Goal: Task Accomplishment & Management: Complete application form

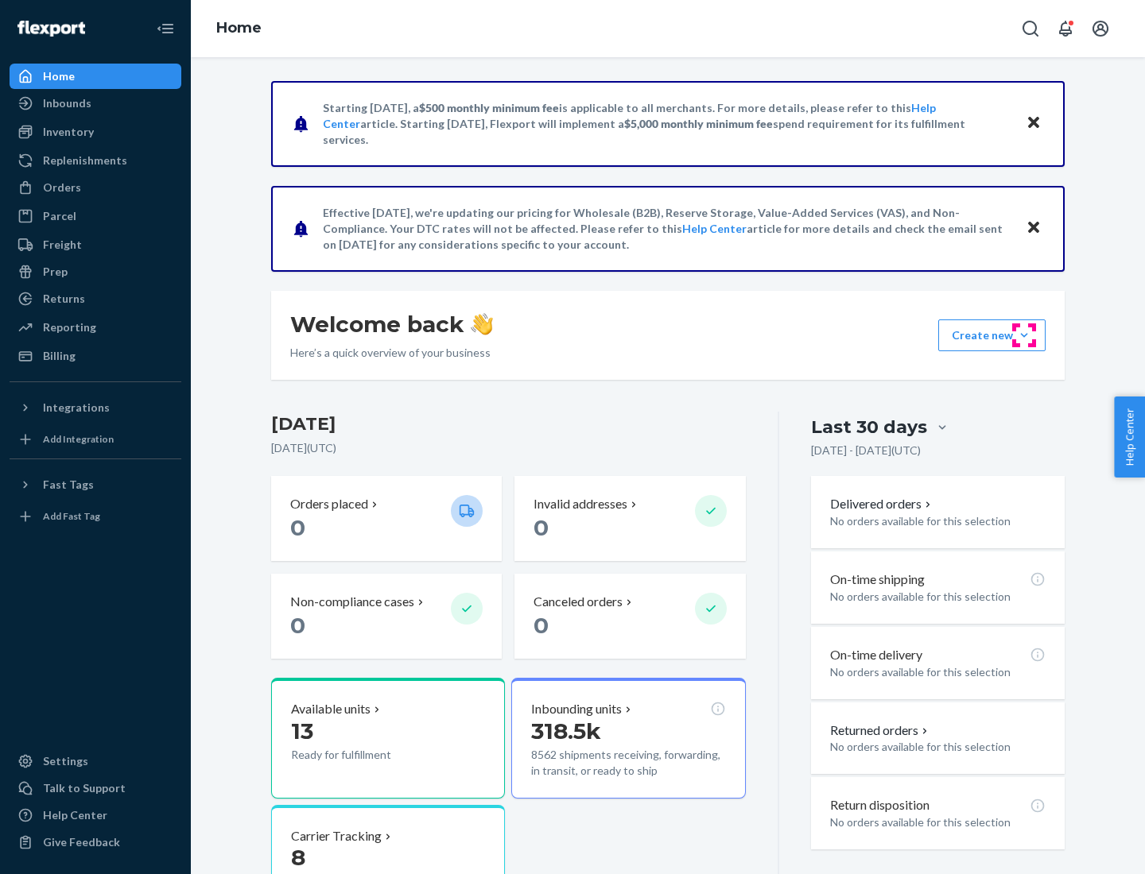
click at [1024, 335] on button "Create new Create new inbound Create new order Create new product" at bounding box center [991, 336] width 107 height 32
click at [95, 103] on div "Inbounds" at bounding box center [95, 103] width 169 height 22
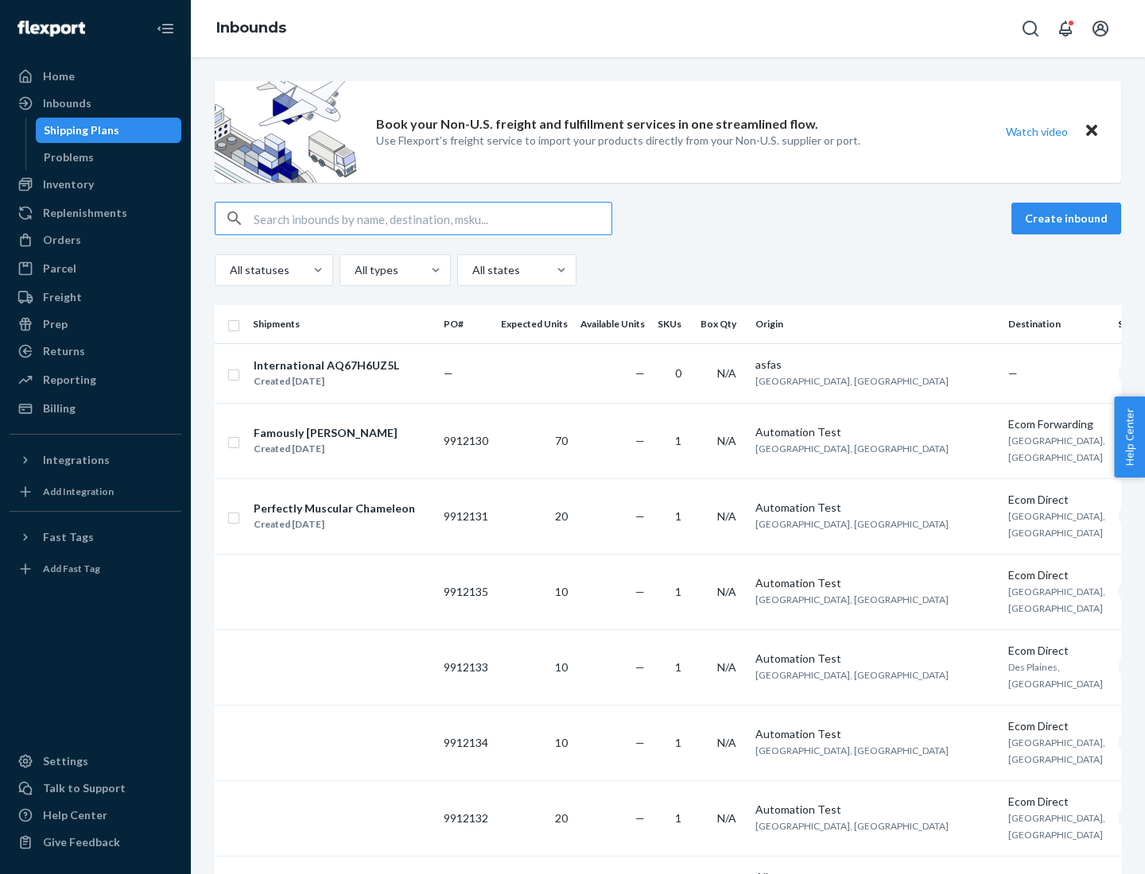
click at [1068, 219] on button "Create inbound" at bounding box center [1066, 219] width 110 height 32
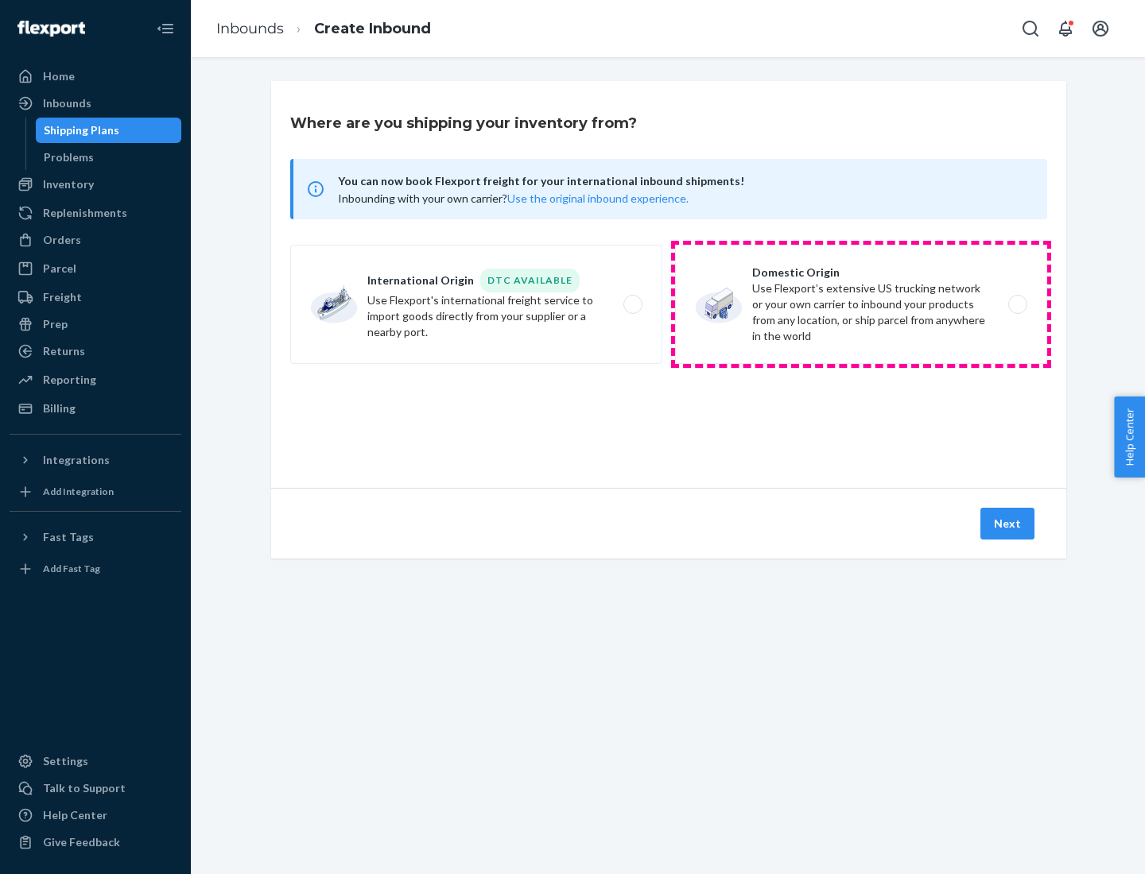
click at [861, 304] on label "Domestic Origin Use Flexport’s extensive US trucking network or your own carrie…" at bounding box center [861, 304] width 372 height 119
click at [1017, 304] on input "Domestic Origin Use Flexport’s extensive US trucking network or your own carrie…" at bounding box center [1022, 305] width 10 height 10
radio input "true"
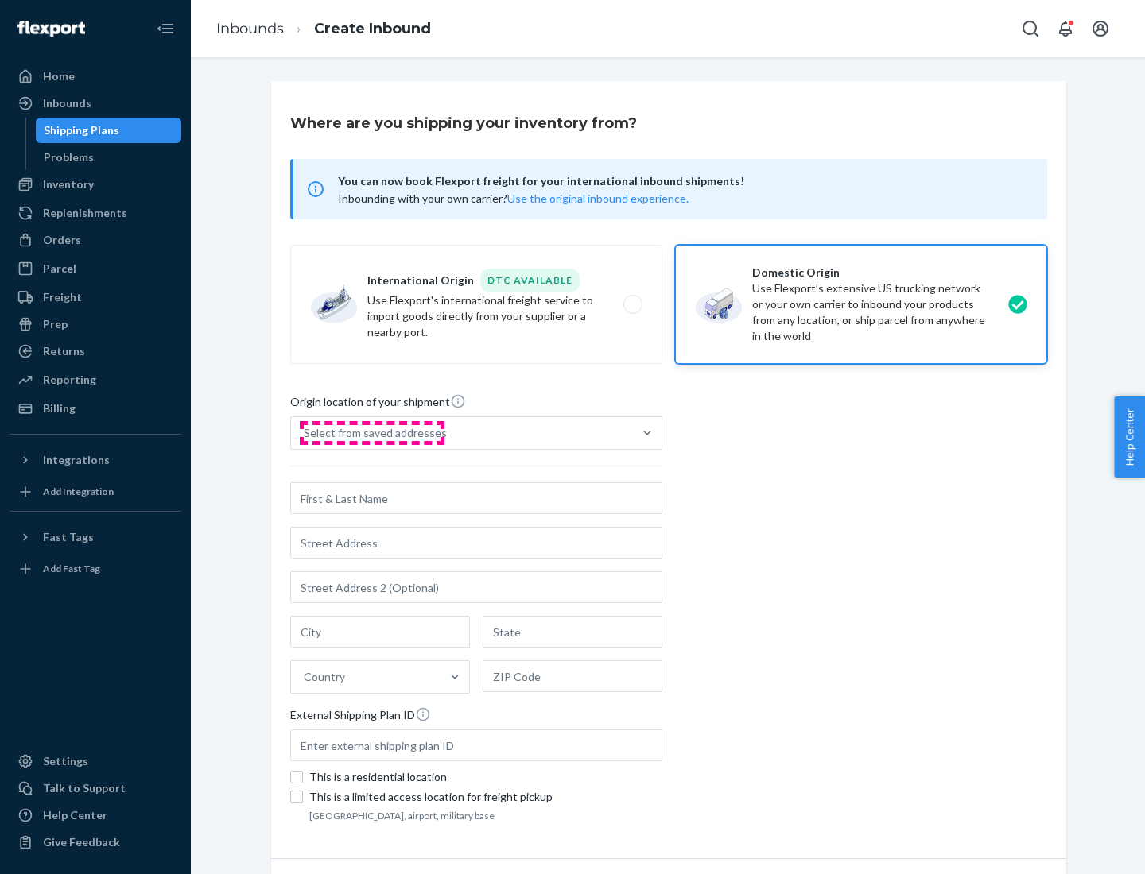
click at [371, 433] on div "Select from saved addresses" at bounding box center [375, 433] width 143 height 16
click at [305, 433] on input "Select from saved addresses" at bounding box center [305, 433] width 2 height 16
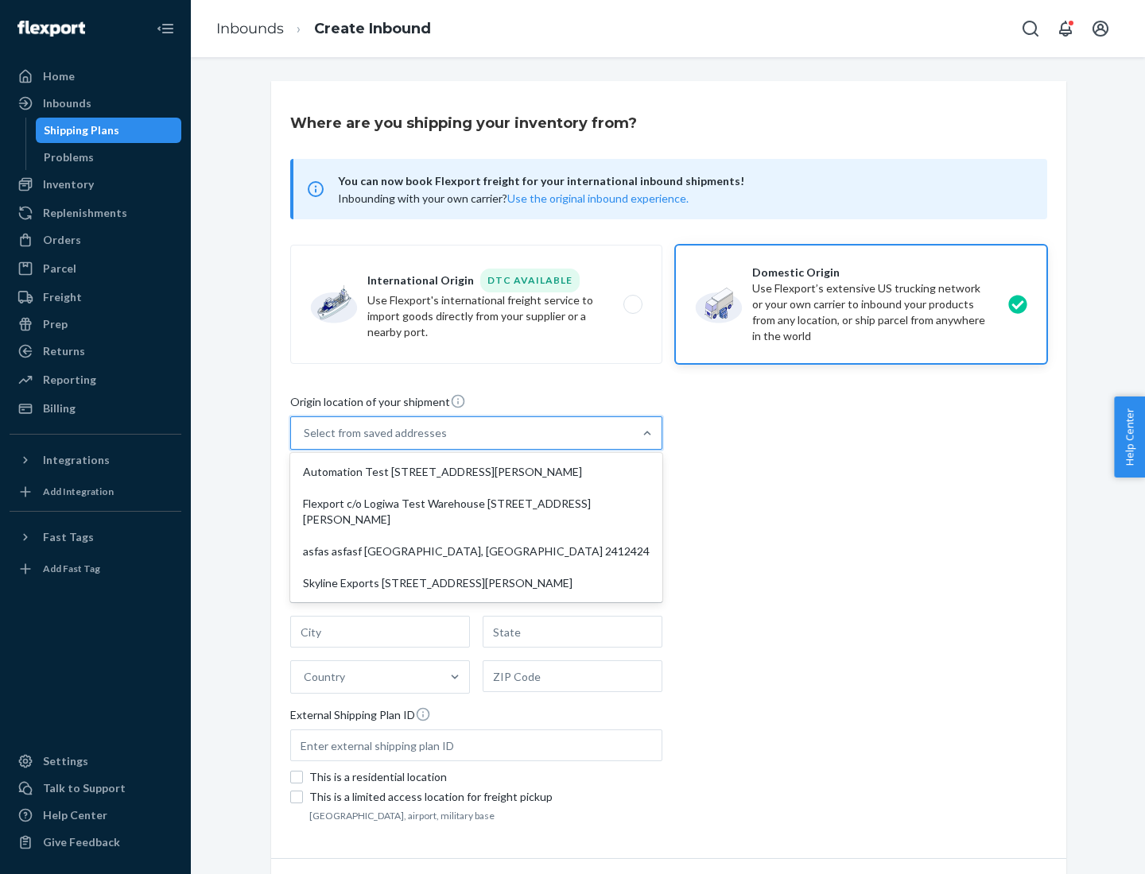
scroll to position [6, 0]
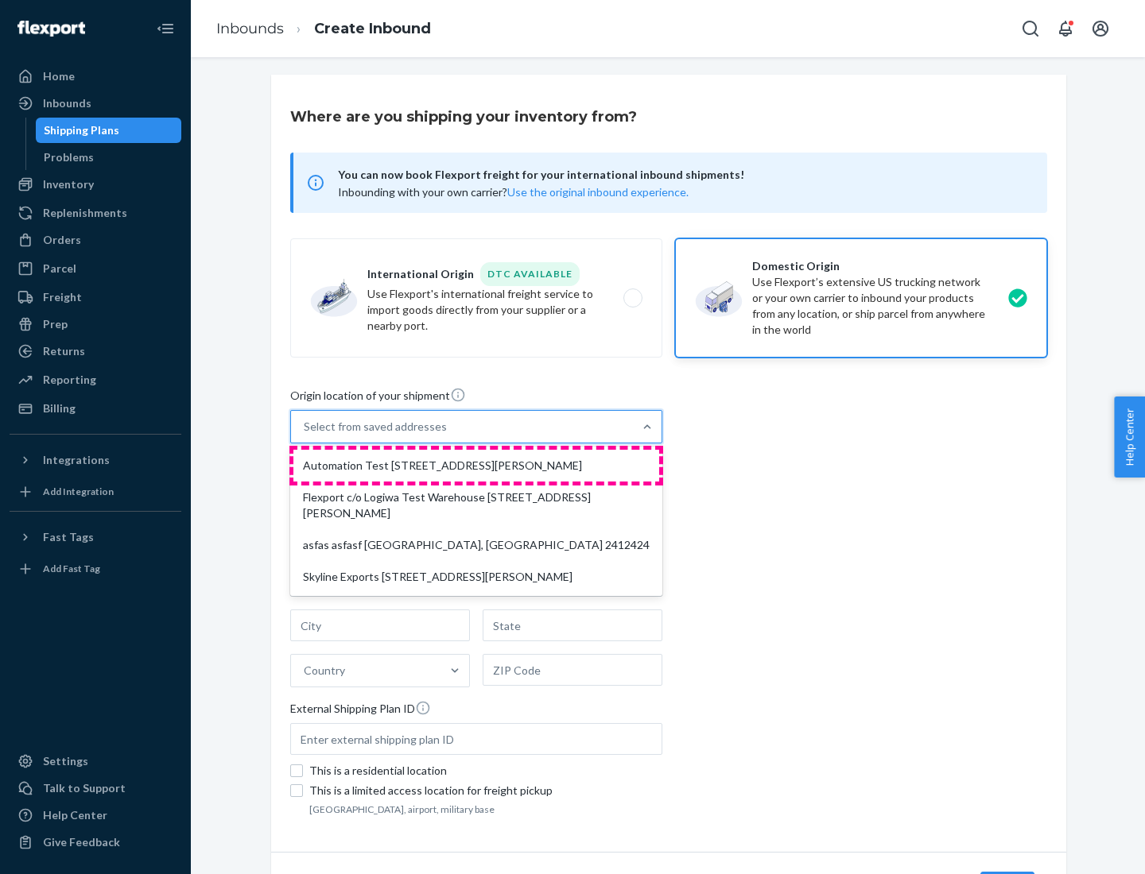
click at [476, 466] on div "Automation Test [STREET_ADDRESS][PERSON_NAME]" at bounding box center [476, 466] width 366 height 32
click at [305, 435] on input "option Automation Test [STREET_ADDRESS][PERSON_NAME] focused, 1 of 4. 4 results…" at bounding box center [305, 427] width 2 height 16
type input "Automation Test"
type input "[STREET_ADDRESS][PERSON_NAME]"
type input "9th Floor"
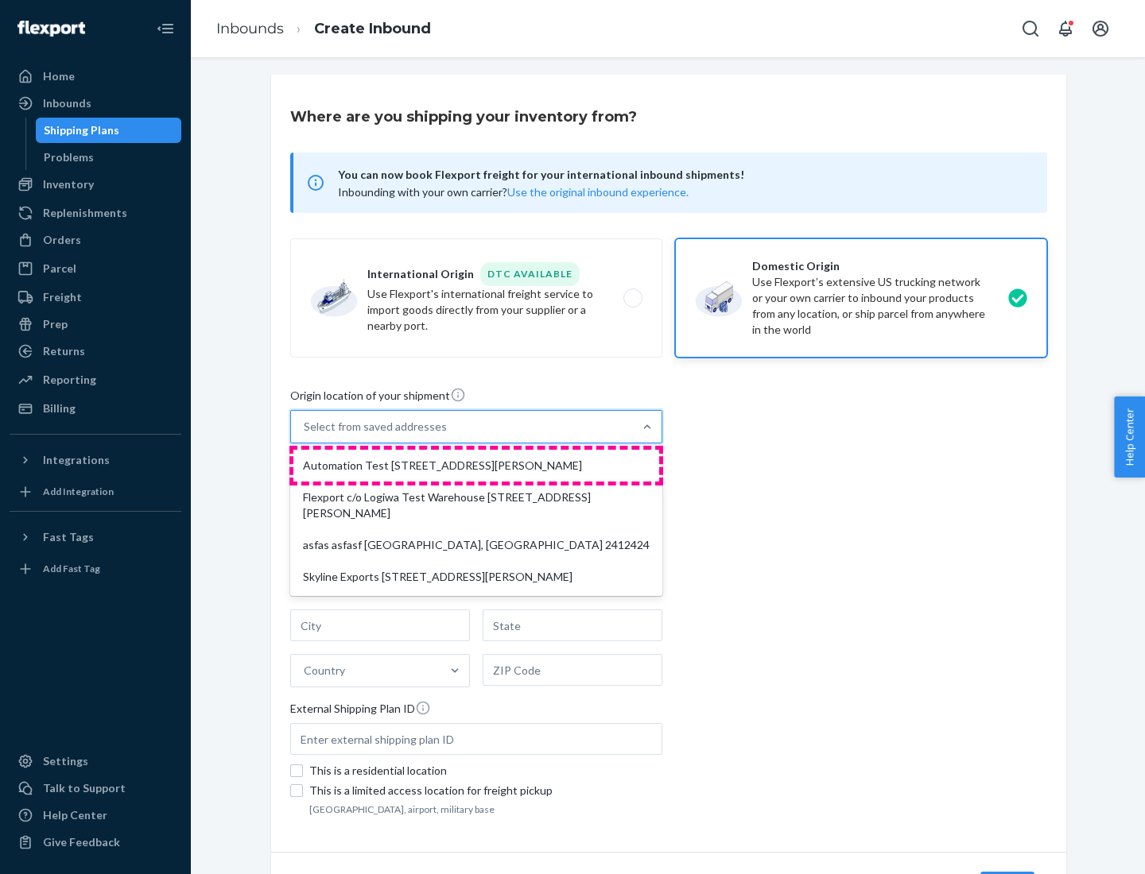
type input "[GEOGRAPHIC_DATA]"
type input "CA"
type input "94104"
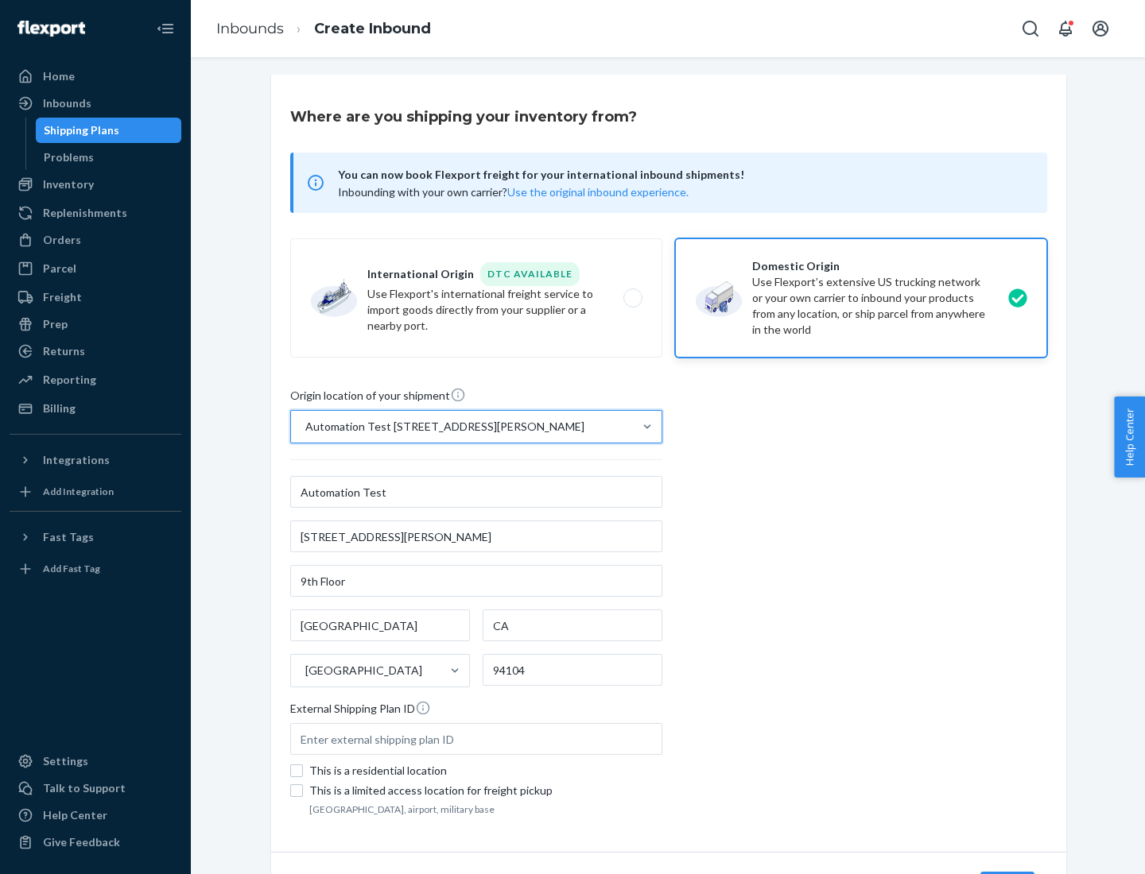
scroll to position [93, 0]
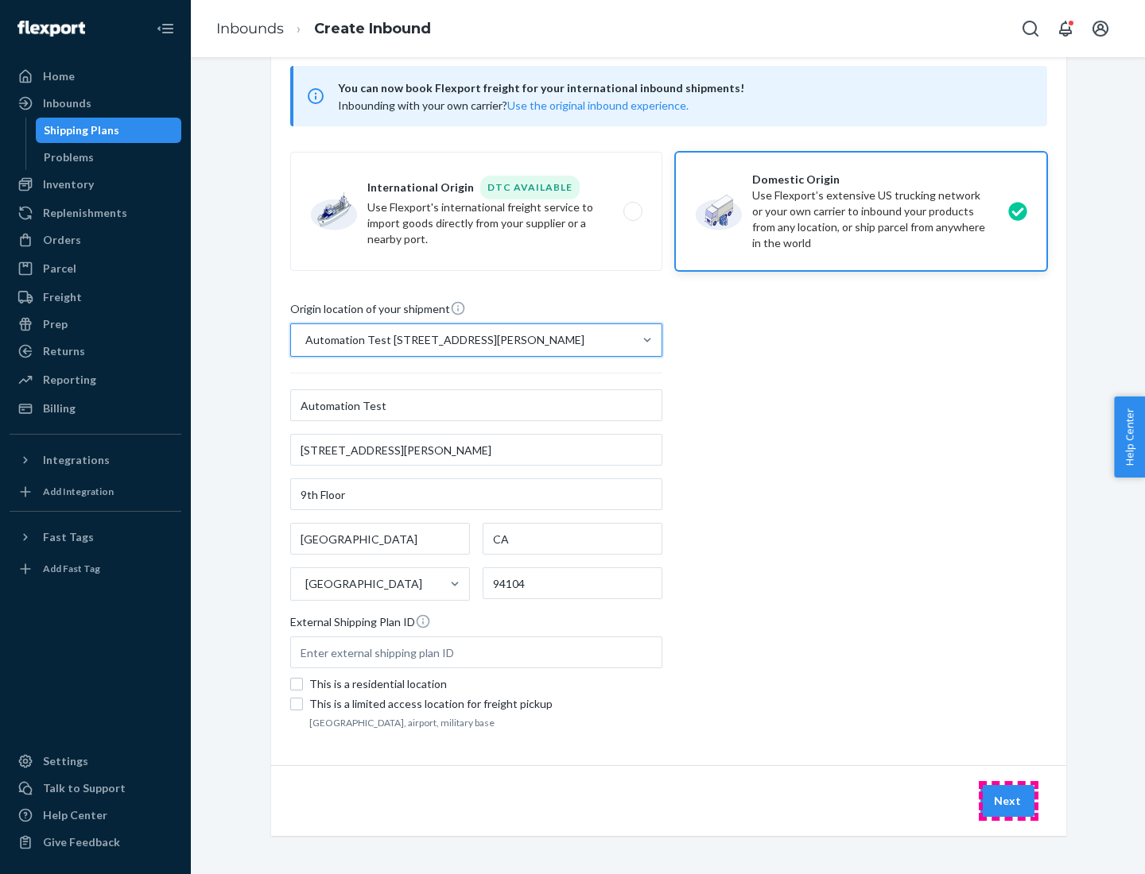
click at [1008, 801] on button "Next" at bounding box center [1007, 801] width 54 height 32
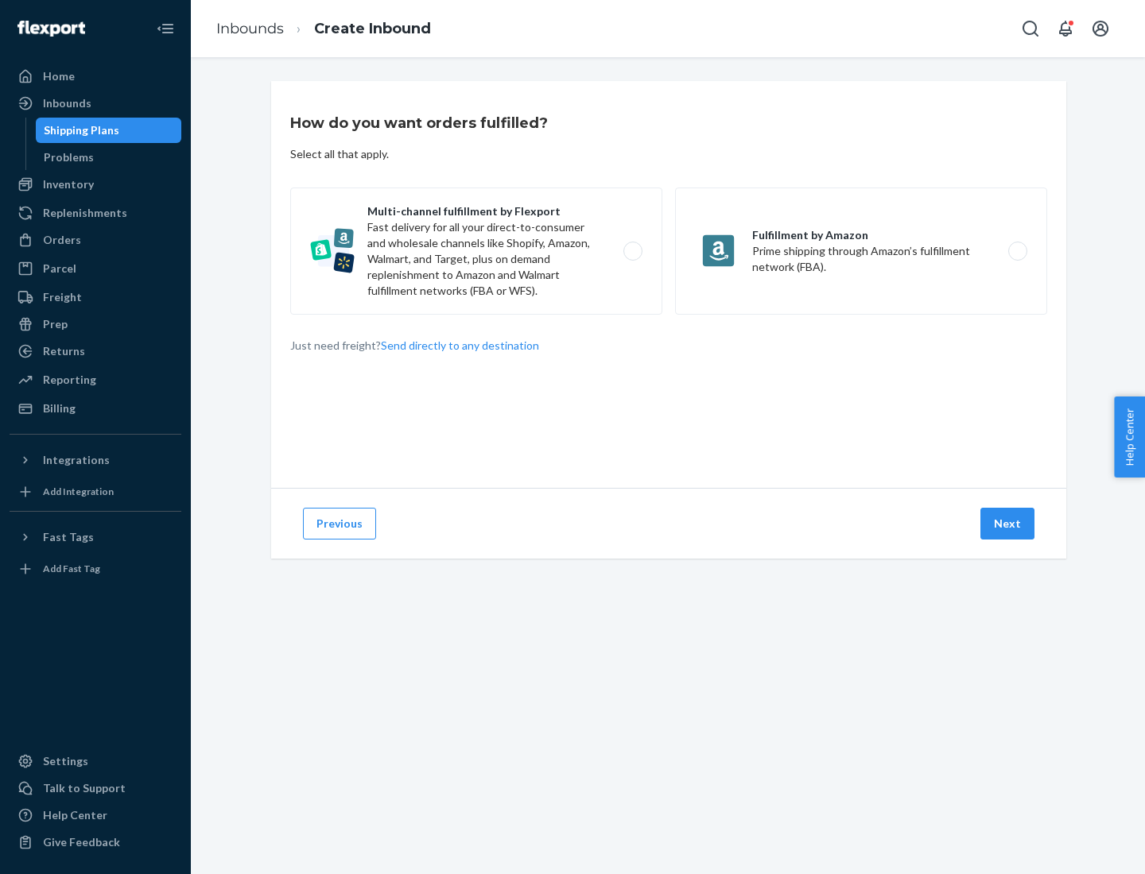
click at [476, 251] on label "Multi-channel fulfillment by Flexport Fast delivery for all your direct-to-cons…" at bounding box center [476, 251] width 372 height 127
click at [632, 251] on input "Multi-channel fulfillment by Flexport Fast delivery for all your direct-to-cons…" at bounding box center [637, 251] width 10 height 10
radio input "true"
click at [1008, 524] on button "Next" at bounding box center [1007, 524] width 54 height 32
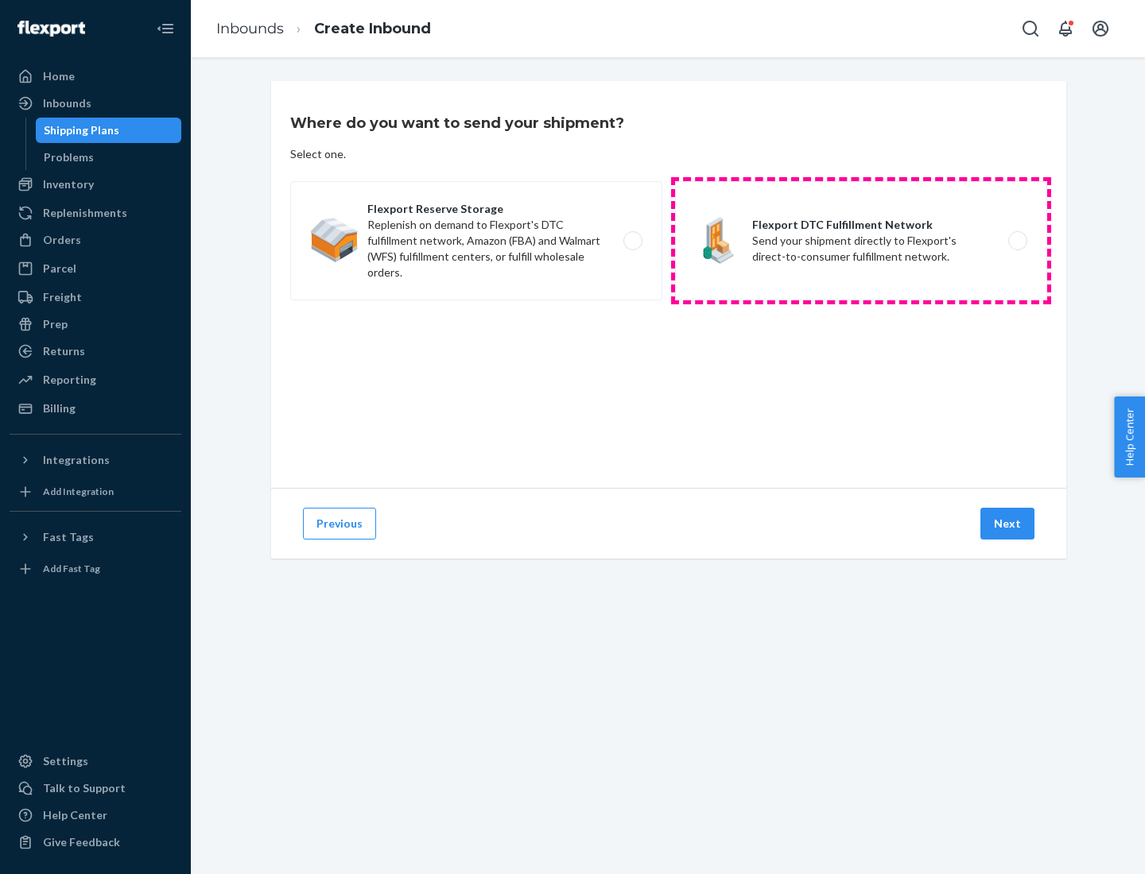
click at [861, 241] on label "Flexport DTC Fulfillment Network Send your shipment directly to Flexport's dire…" at bounding box center [861, 240] width 372 height 119
click at [1017, 241] on input "Flexport DTC Fulfillment Network Send your shipment directly to Flexport's dire…" at bounding box center [1022, 241] width 10 height 10
radio input "true"
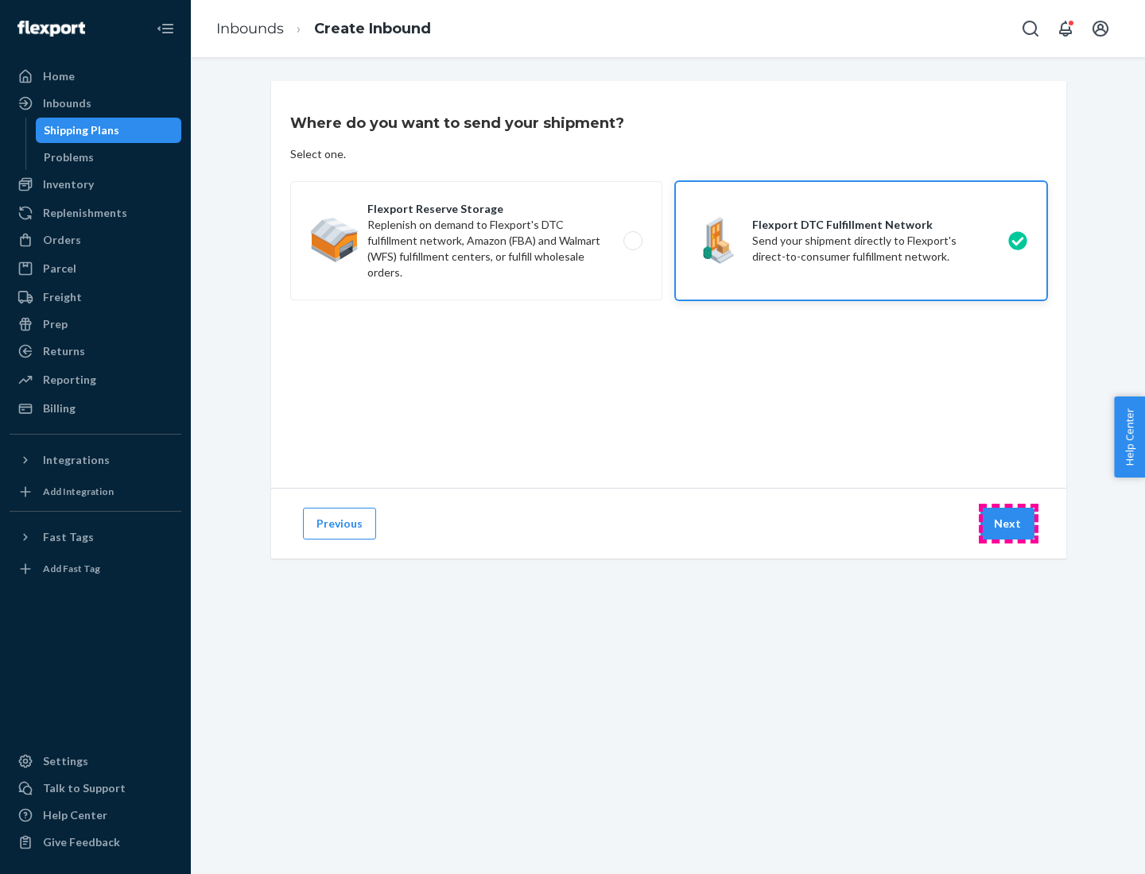
click at [1008, 524] on button "Next" at bounding box center [1007, 524] width 54 height 32
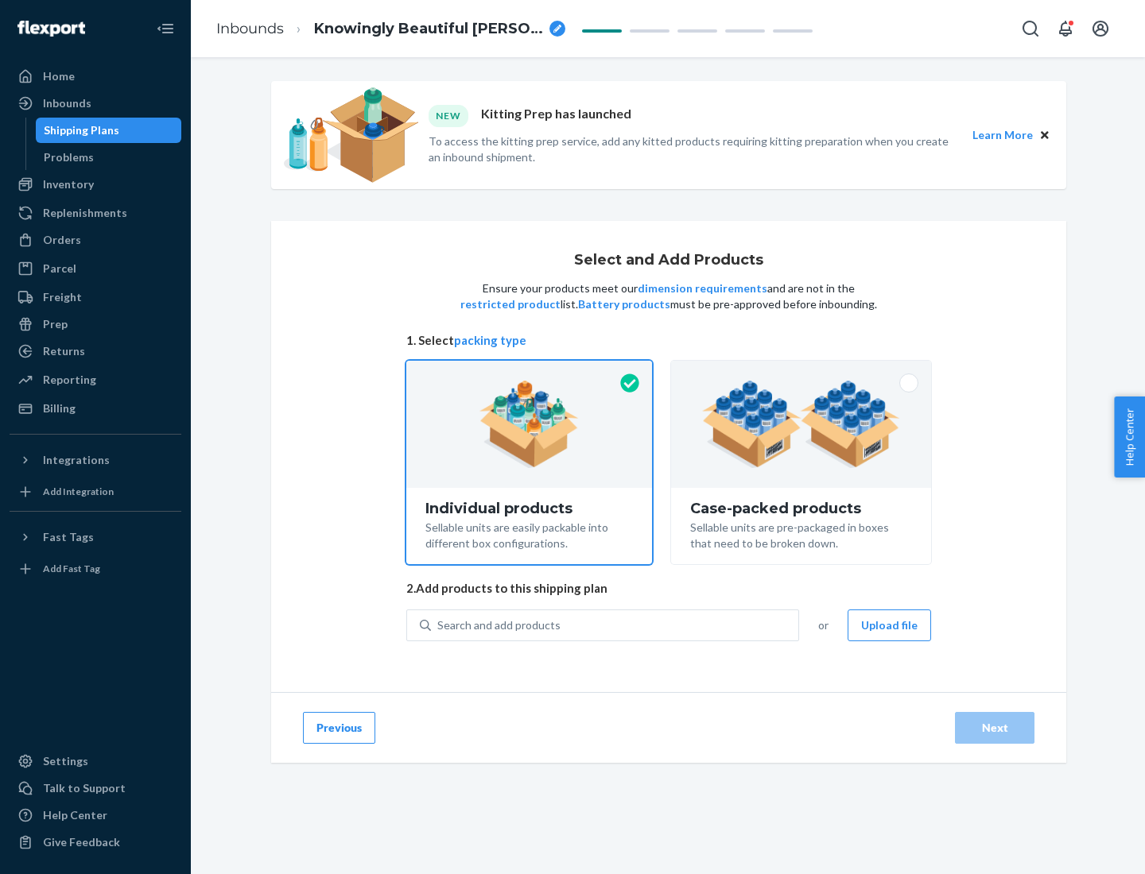
click at [801, 424] on img at bounding box center [801, 424] width 198 height 87
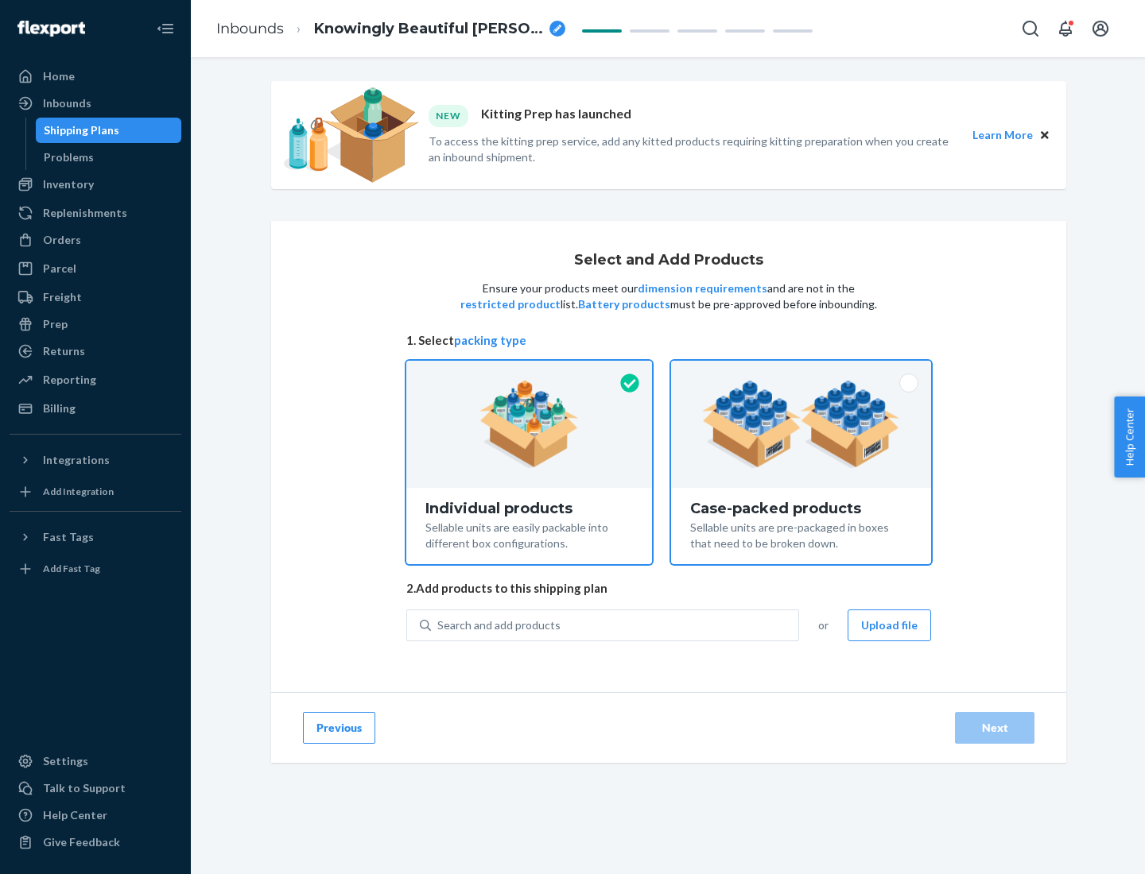
click at [801, 371] on input "Case-packed products Sellable units are pre-packaged in boxes that need to be b…" at bounding box center [801, 366] width 10 height 10
radio input "true"
radio input "false"
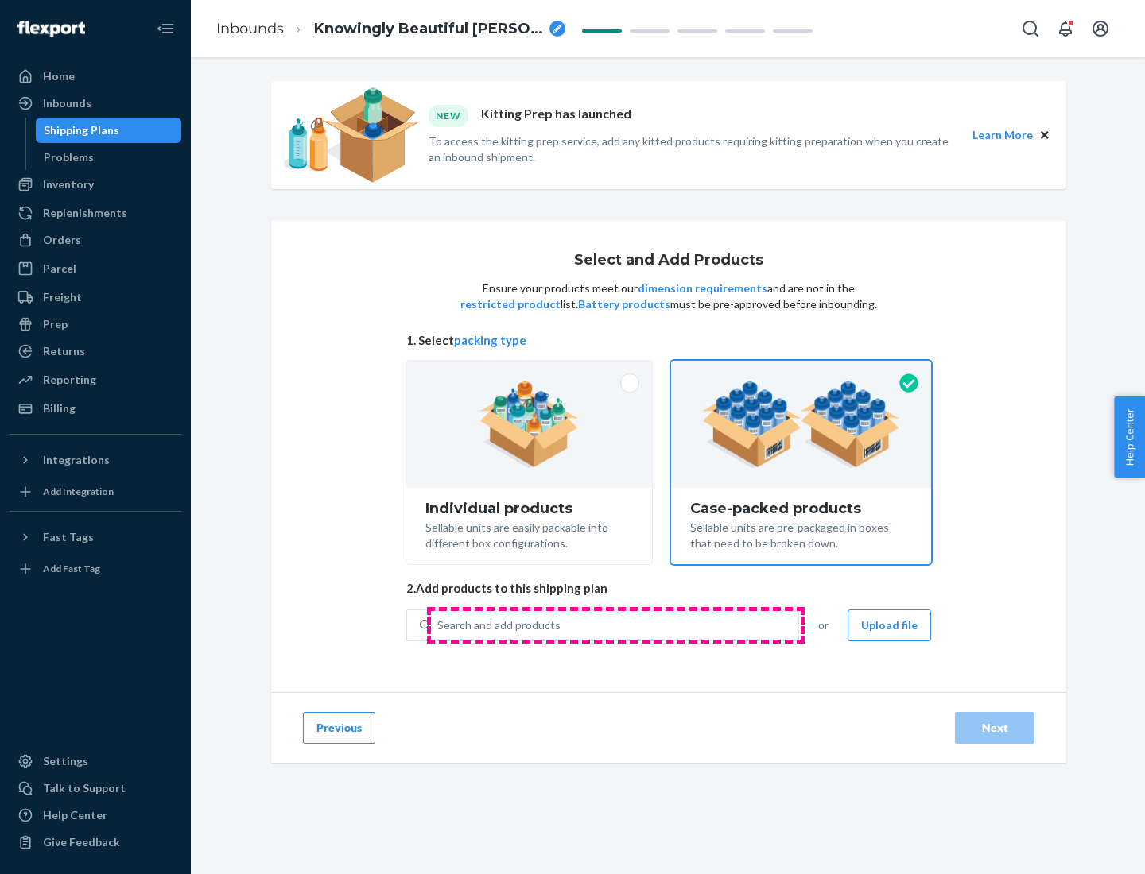
click at [615, 625] on div "Search and add products" at bounding box center [614, 625] width 367 height 29
click at [439, 625] on input "Search and add products" at bounding box center [438, 626] width 2 height 16
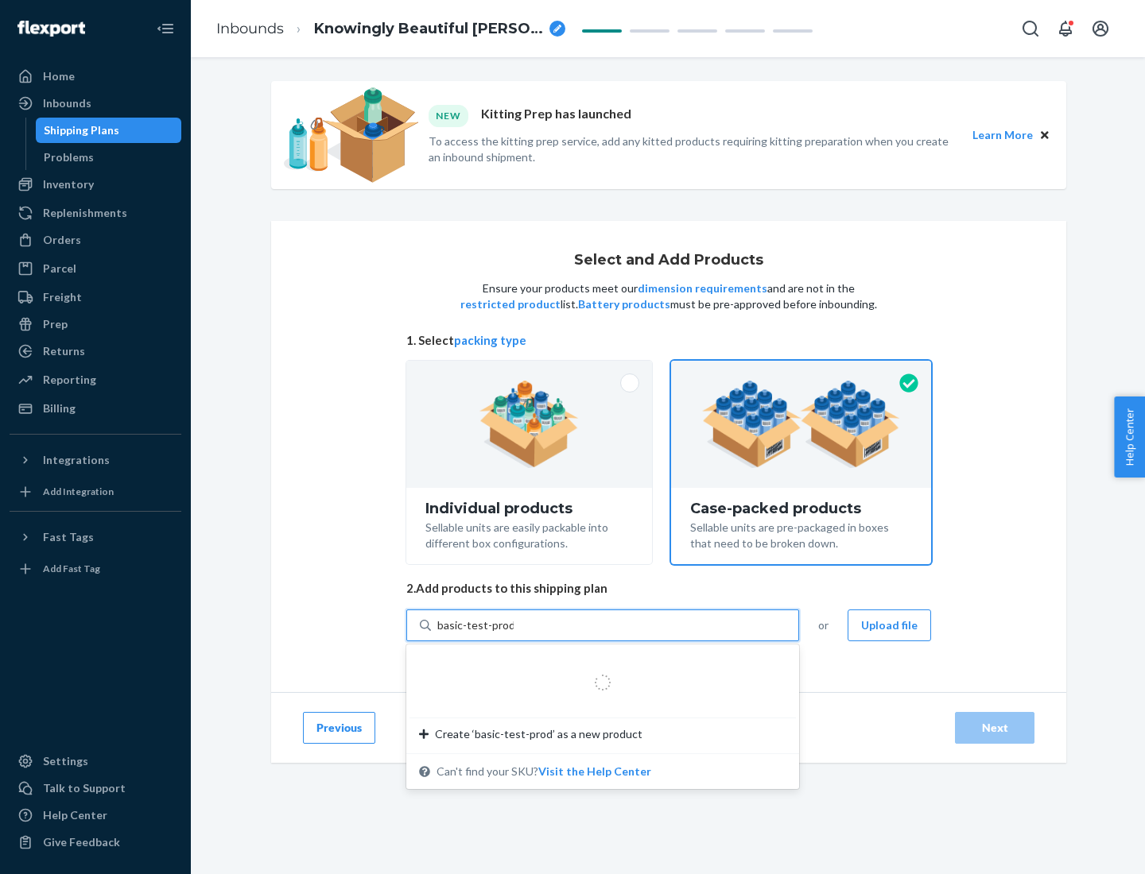
type input "basic-test-product-1"
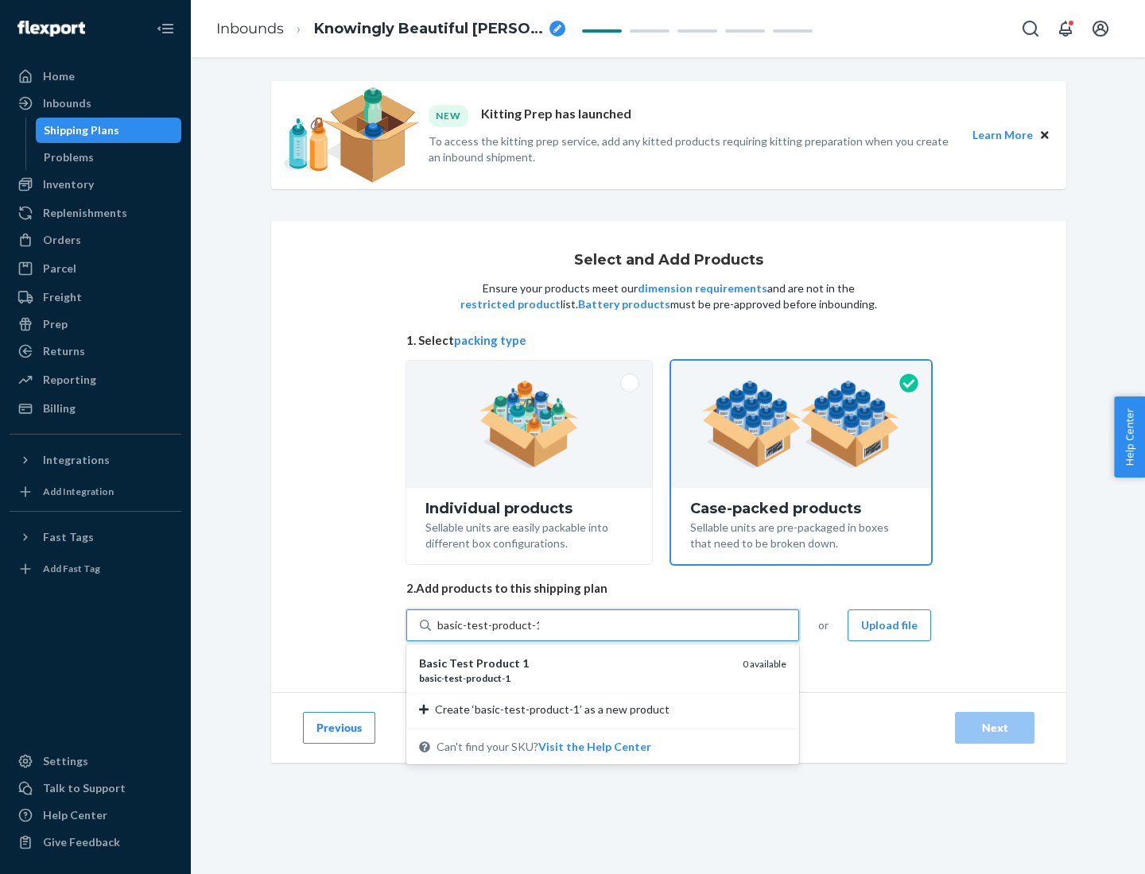
click at [575, 678] on div "basic - test - product - 1" at bounding box center [574, 679] width 311 height 14
click at [539, 634] on input "basic-test-product-1" at bounding box center [488, 626] width 102 height 16
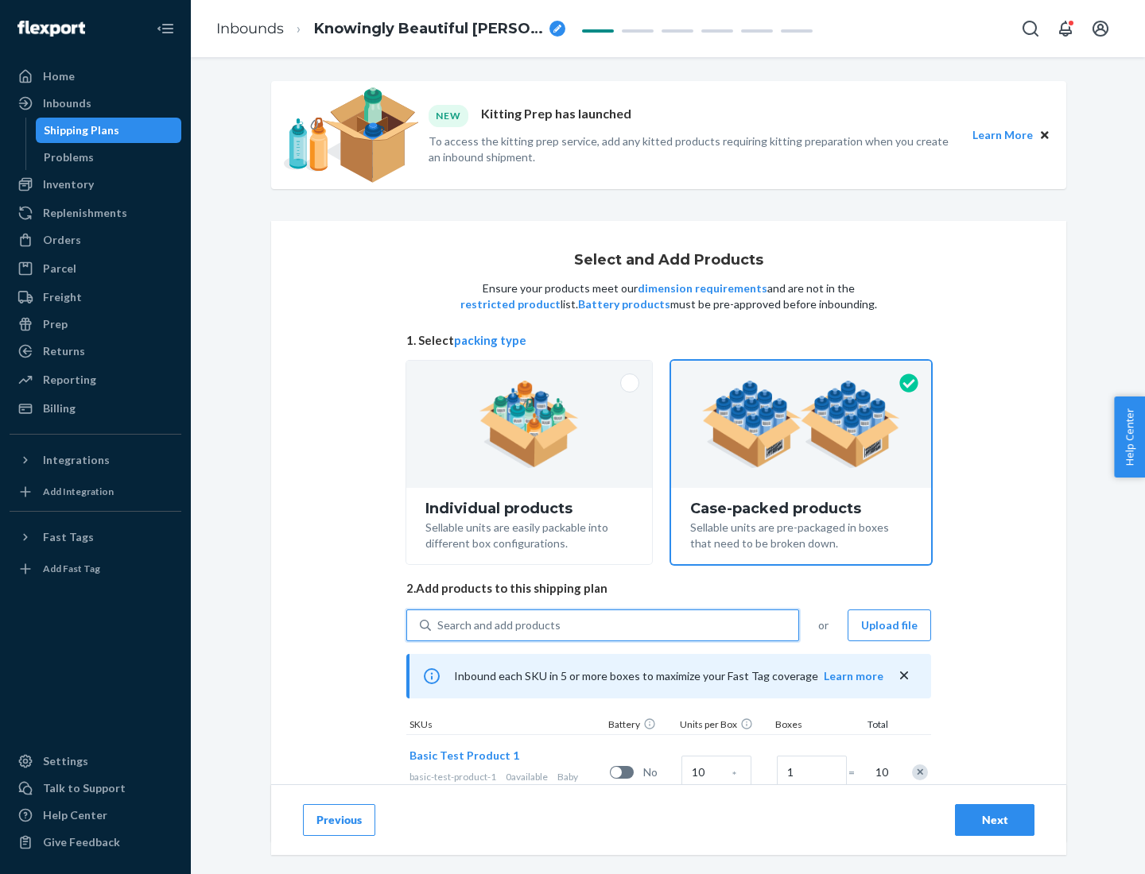
scroll to position [57, 0]
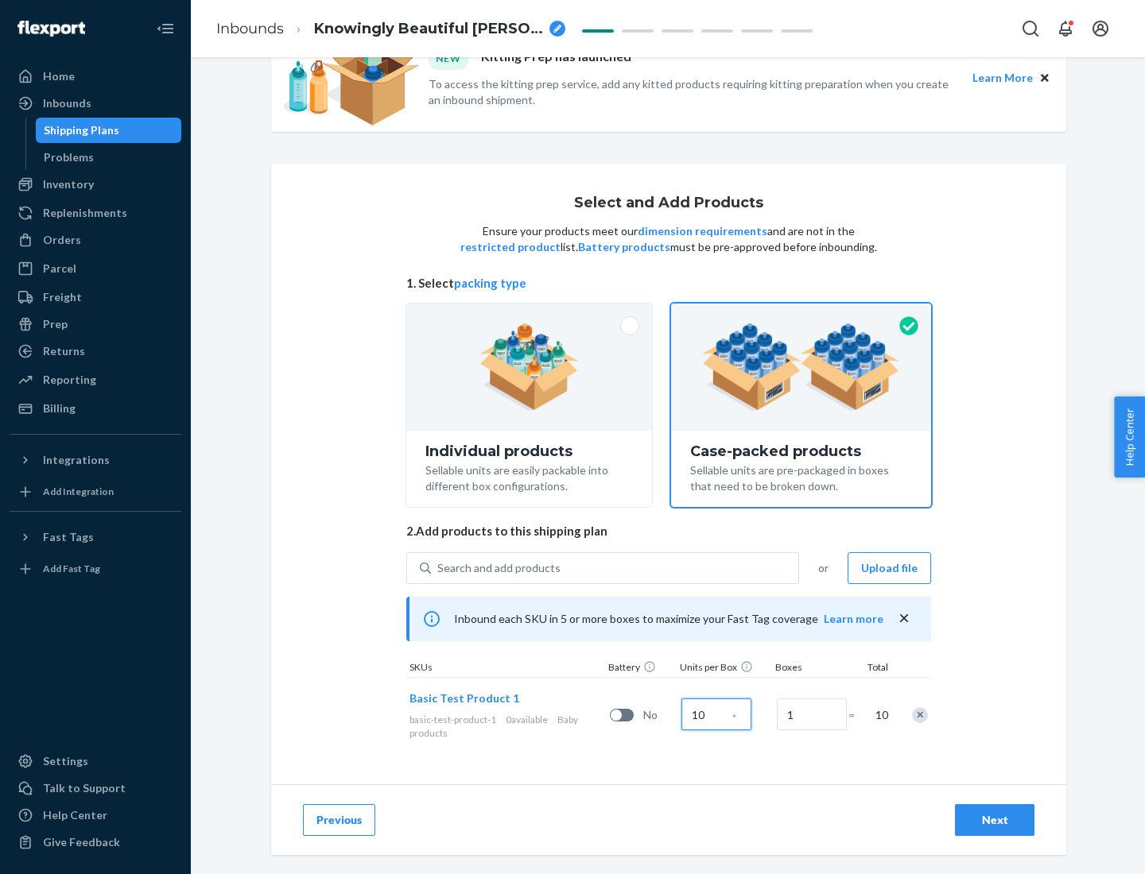
type input "10"
type input "7"
click at [994, 820] on div "Next" at bounding box center [994, 820] width 52 height 16
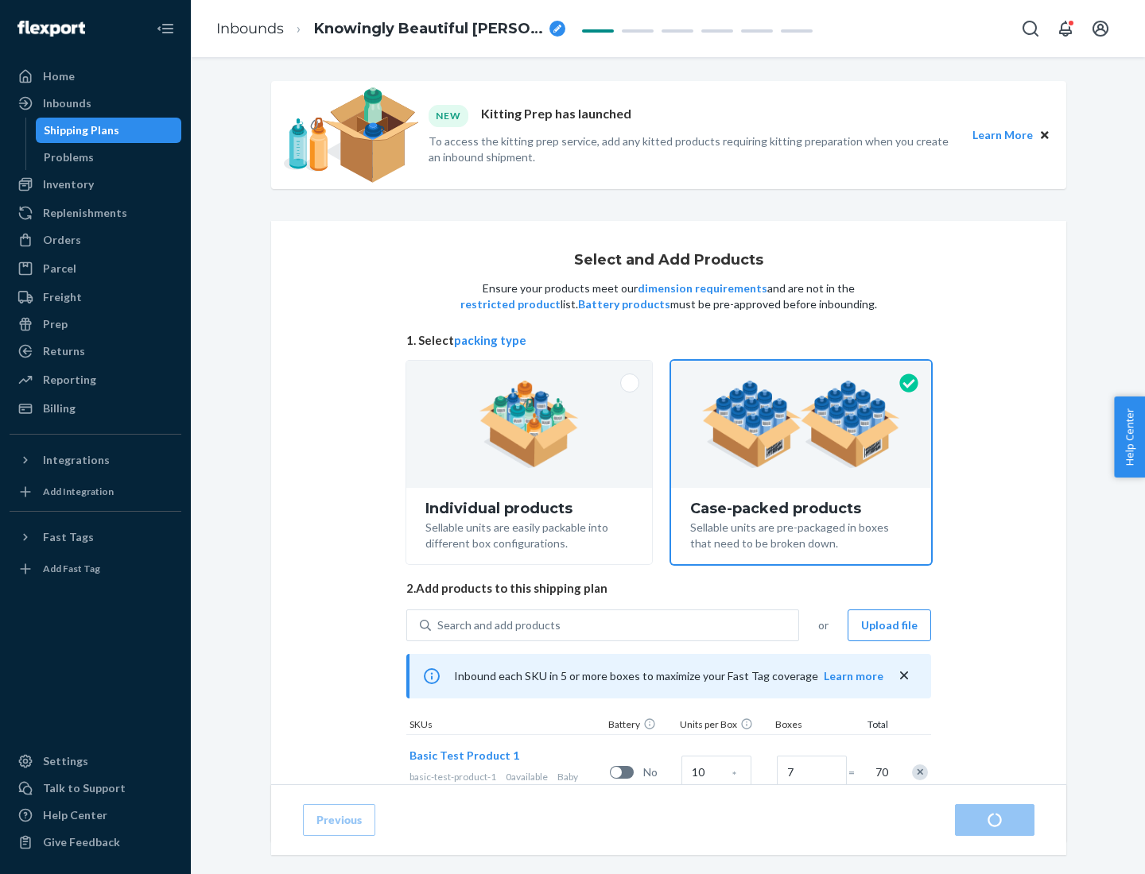
radio input "true"
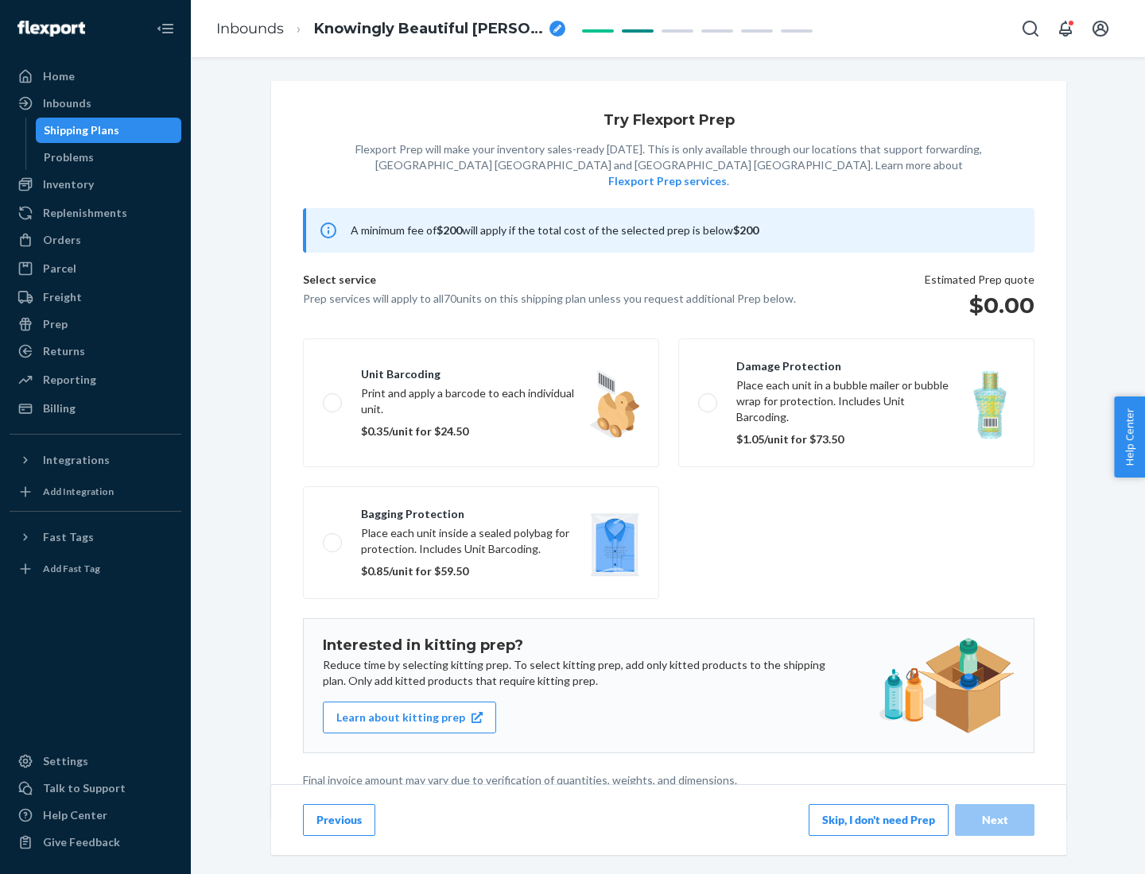
scroll to position [4, 0]
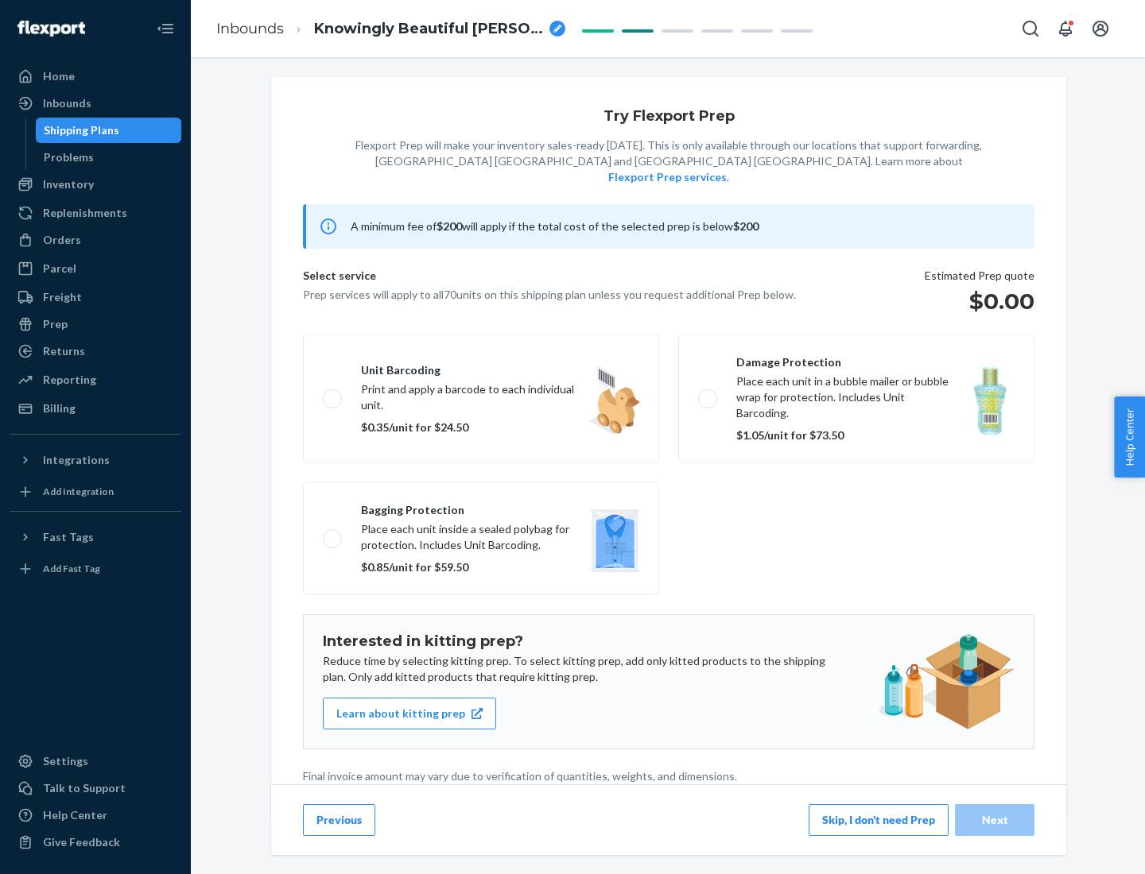
click at [481, 506] on label "Bagging protection Place each unit inside a sealed polybag for protection. Incl…" at bounding box center [481, 538] width 356 height 113
click at [333, 533] on input "Bagging protection Place each unit inside a sealed polybag for protection. Incl…" at bounding box center [328, 538] width 10 height 10
checkbox input "true"
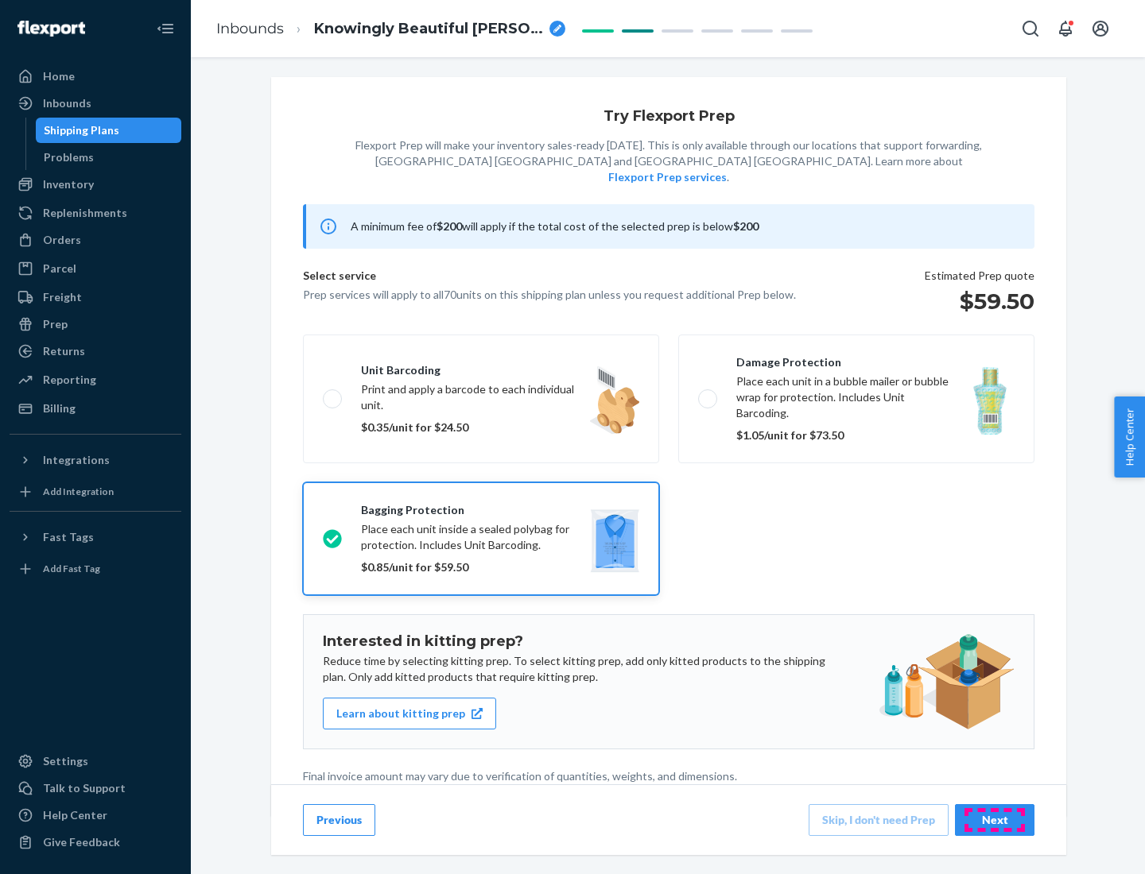
click at [994, 820] on div "Next" at bounding box center [994, 820] width 52 height 16
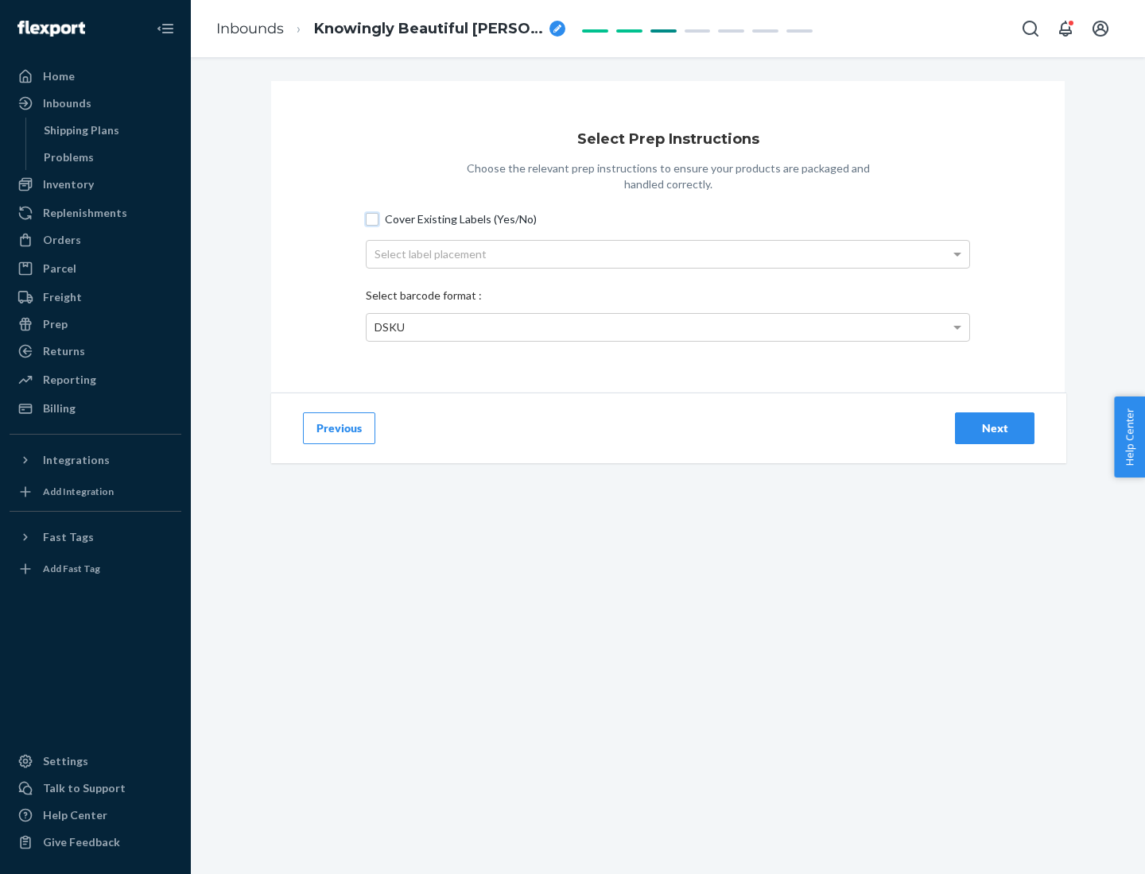
click at [372, 219] on input "Cover Existing Labels (Yes/No)" at bounding box center [372, 219] width 13 height 13
checkbox input "true"
click at [668, 254] on div "Select label placement" at bounding box center [667, 254] width 603 height 27
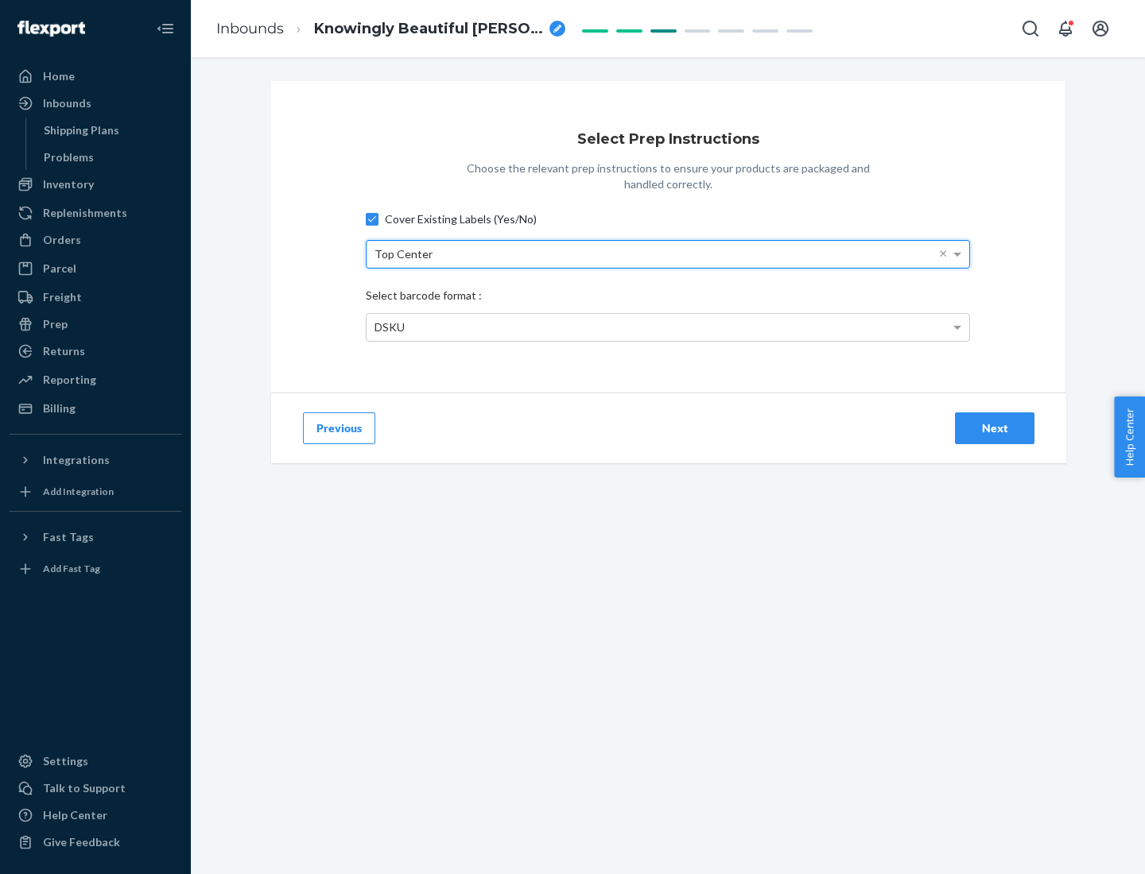
click at [668, 327] on div "DSKU" at bounding box center [667, 327] width 603 height 27
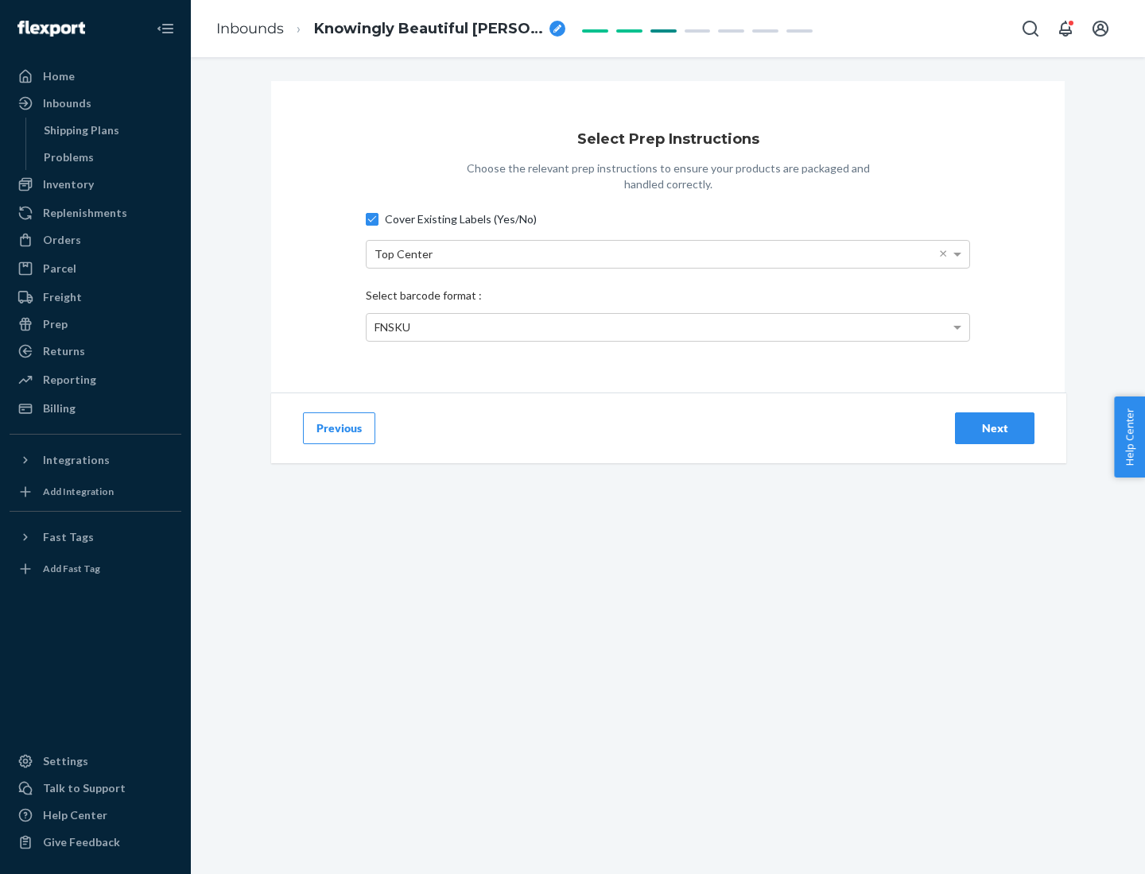
click at [994, 428] on div "Next" at bounding box center [994, 428] width 52 height 16
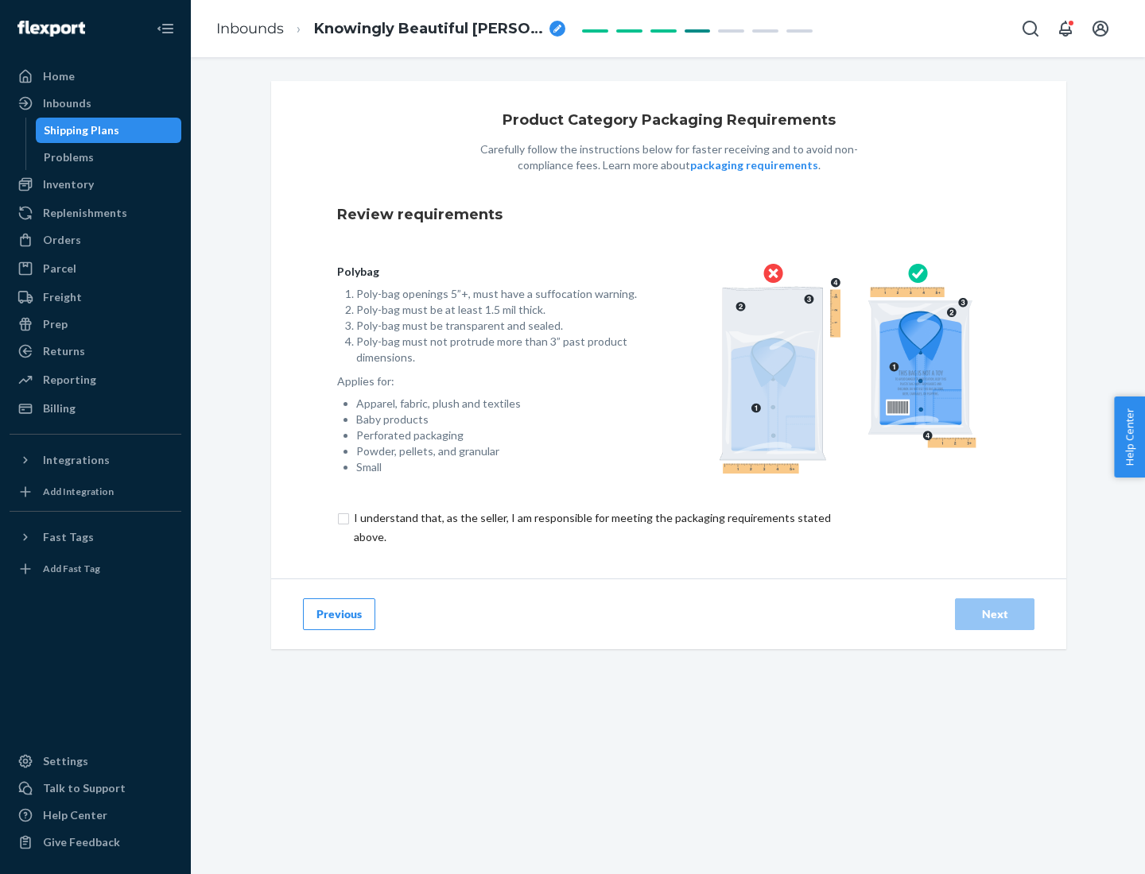
click at [591, 527] on input "checkbox" at bounding box center [601, 528] width 529 height 38
checkbox input "true"
click at [994, 614] on div "Next" at bounding box center [994, 614] width 52 height 16
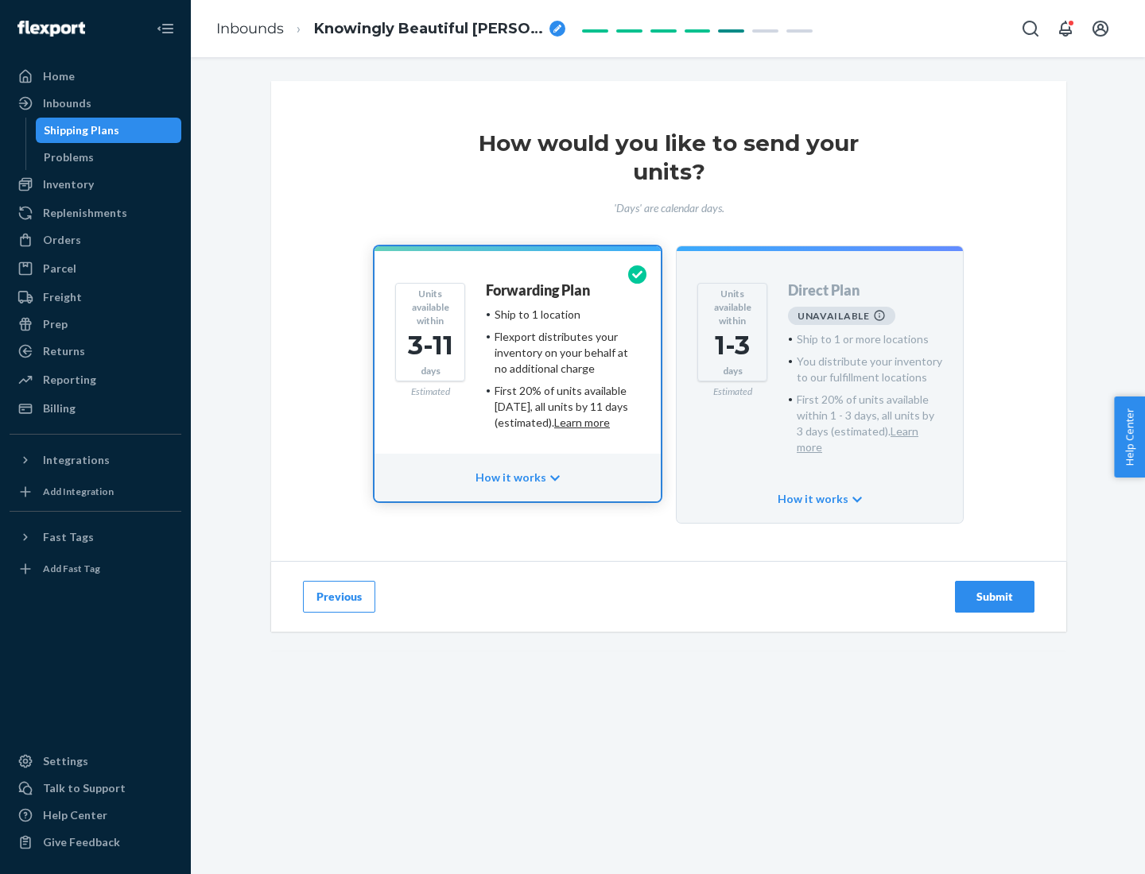
click at [539, 290] on h4 "Forwarding Plan" at bounding box center [538, 291] width 104 height 16
click at [994, 589] on div "Submit" at bounding box center [994, 597] width 52 height 16
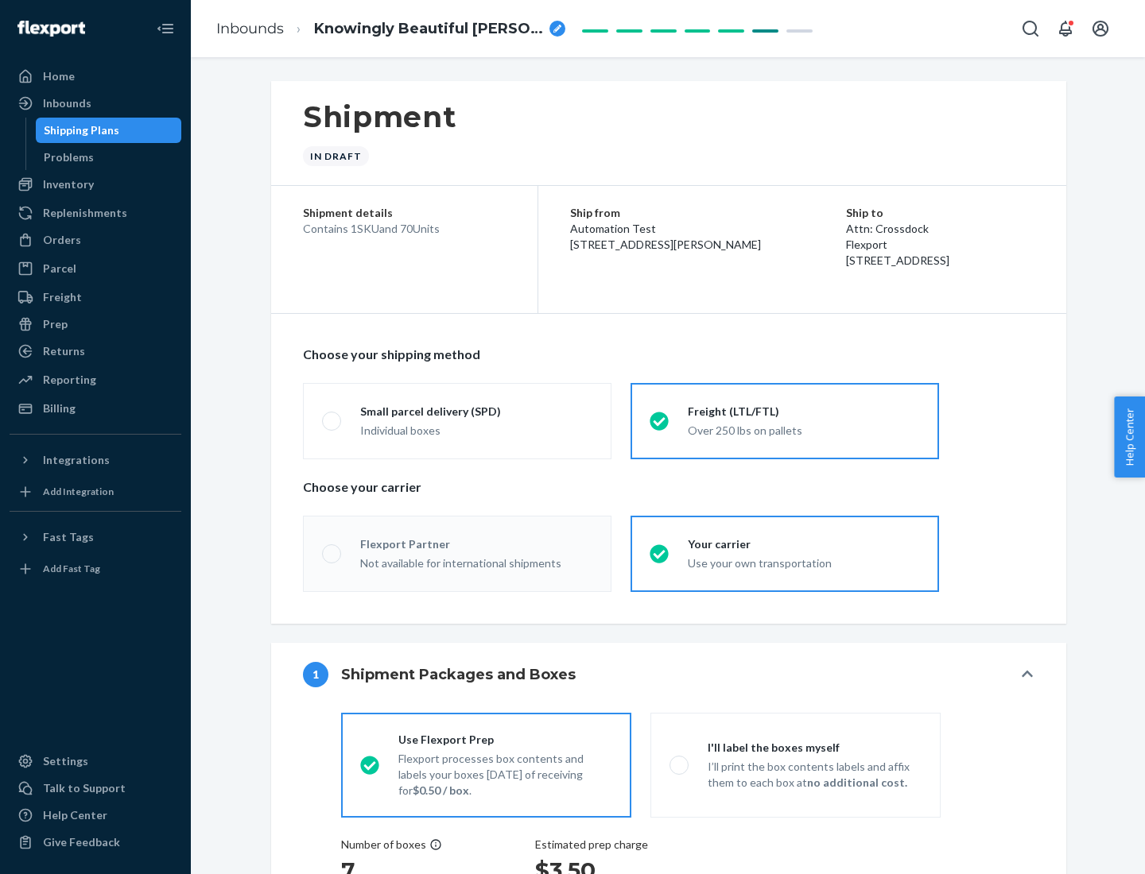
radio input "true"
radio input "false"
radio input "true"
radio input "false"
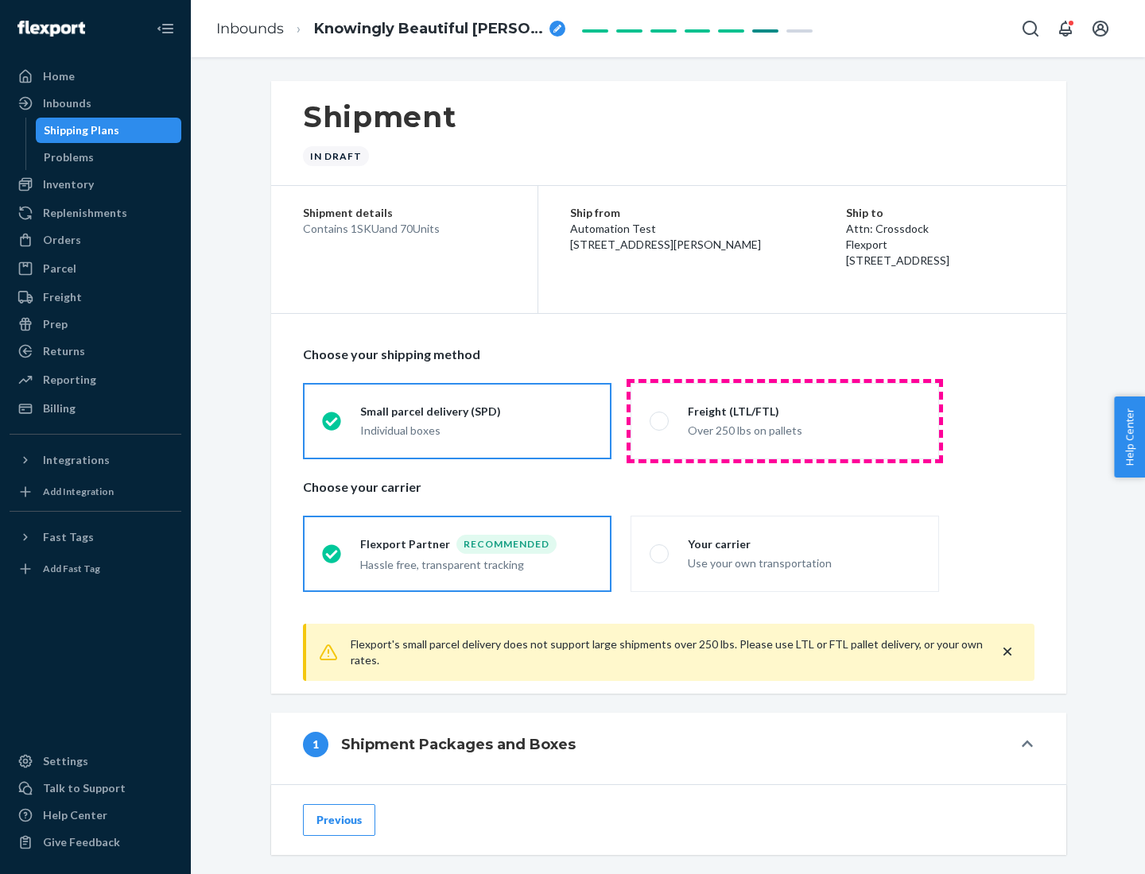
click at [785, 420] on div "Over 250 lbs on pallets" at bounding box center [804, 429] width 232 height 19
click at [660, 420] on input "Freight (LTL/FTL) Over 250 lbs on pallets" at bounding box center [654, 421] width 10 height 10
radio input "true"
radio input "false"
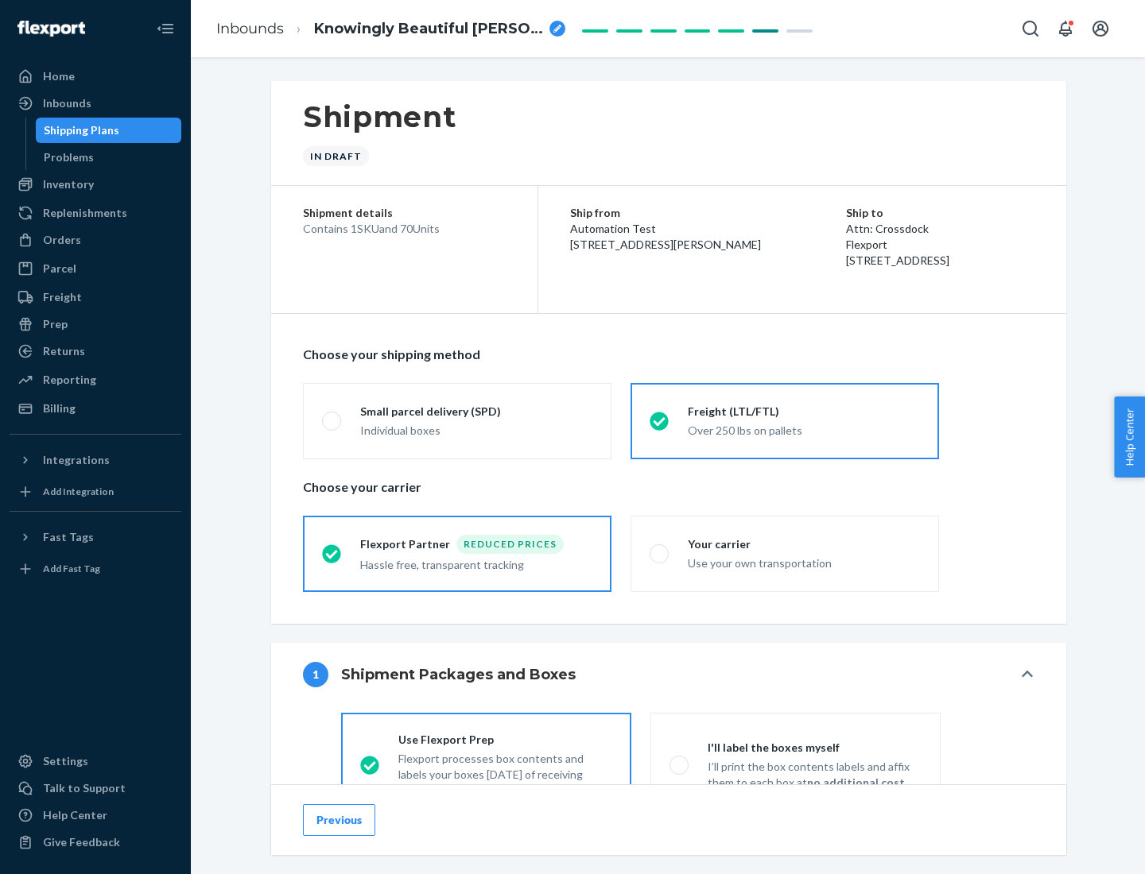
scroll to position [88, 0]
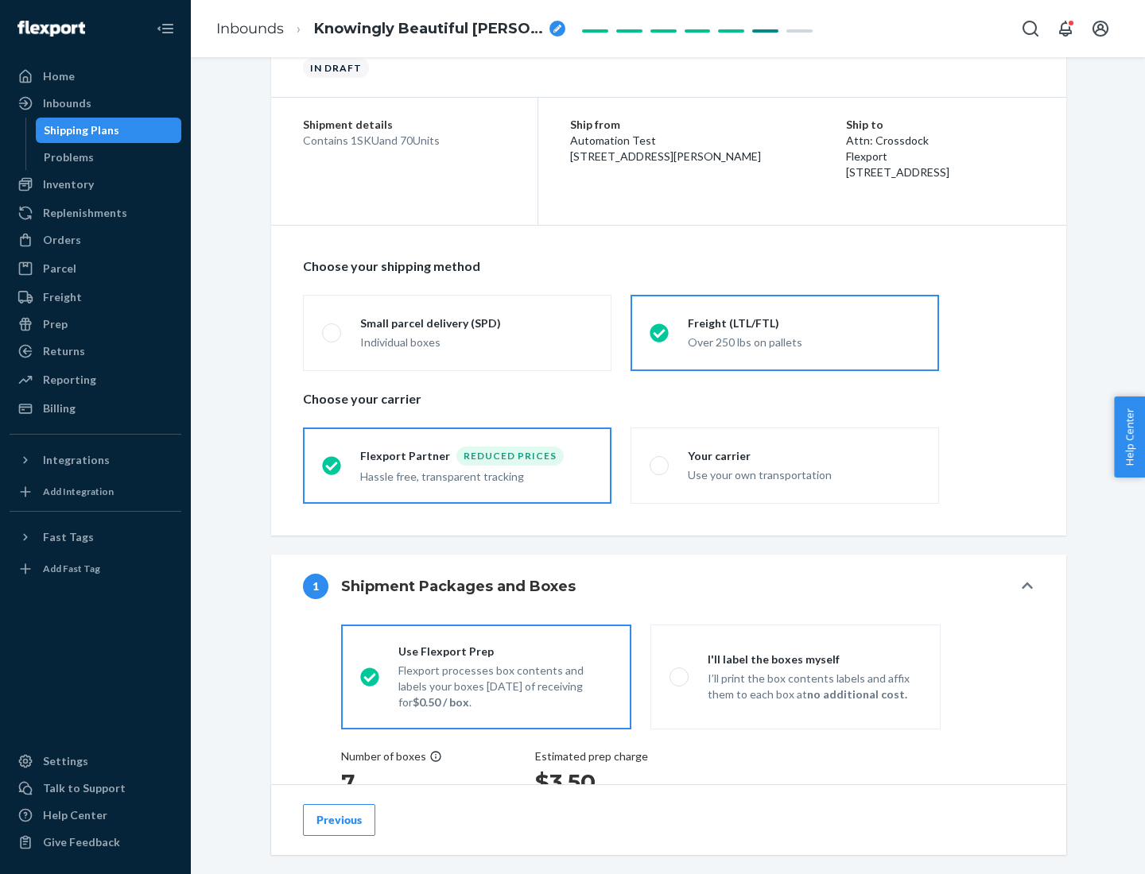
click at [785, 465] on div "Use your own transportation" at bounding box center [804, 473] width 232 height 19
click at [660, 465] on input "Your carrier Use your own transportation" at bounding box center [654, 465] width 10 height 10
radio input "true"
radio input "false"
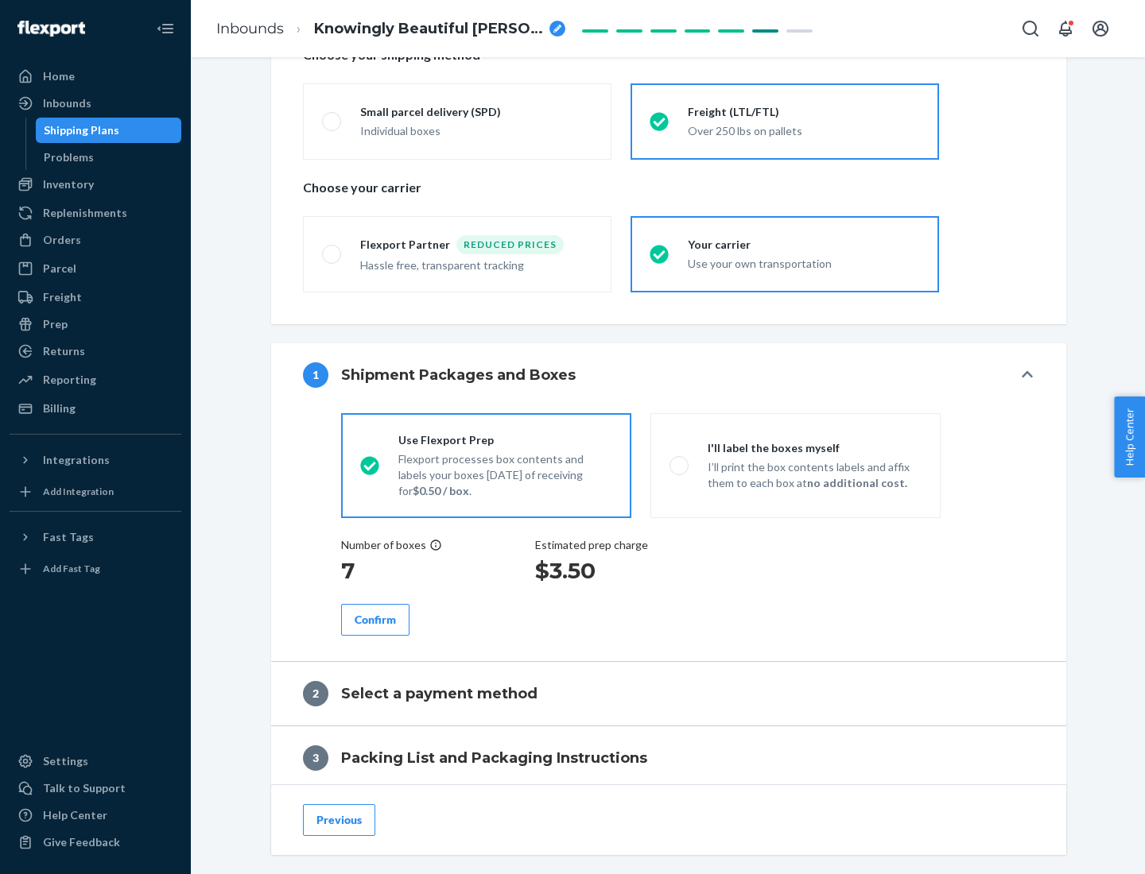
click at [795, 465] on p "I’ll print the box contents labels and affix them to each box at no additional …" at bounding box center [814, 475] width 214 height 32
click at [680, 465] on input "I'll label the boxes myself I’ll print the box contents labels and affix them t…" at bounding box center [674, 465] width 10 height 10
radio input "true"
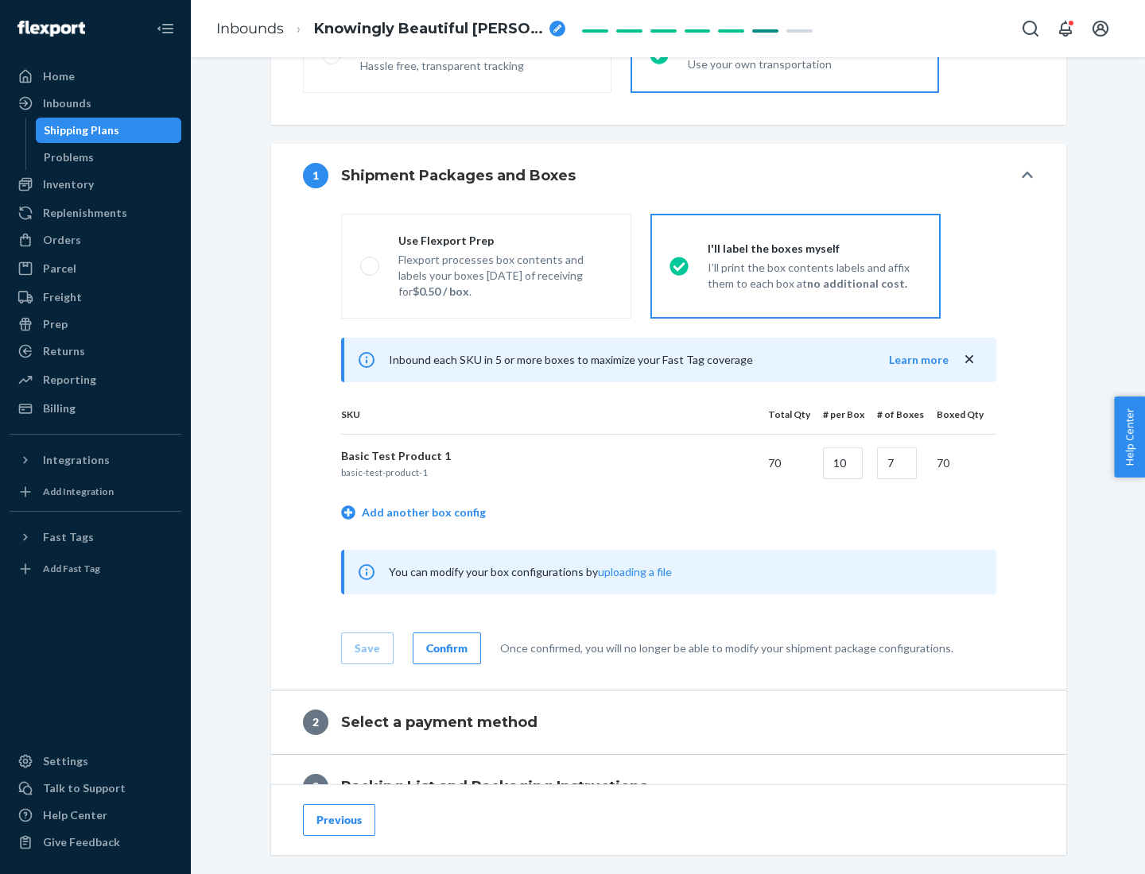
scroll to position [274, 0]
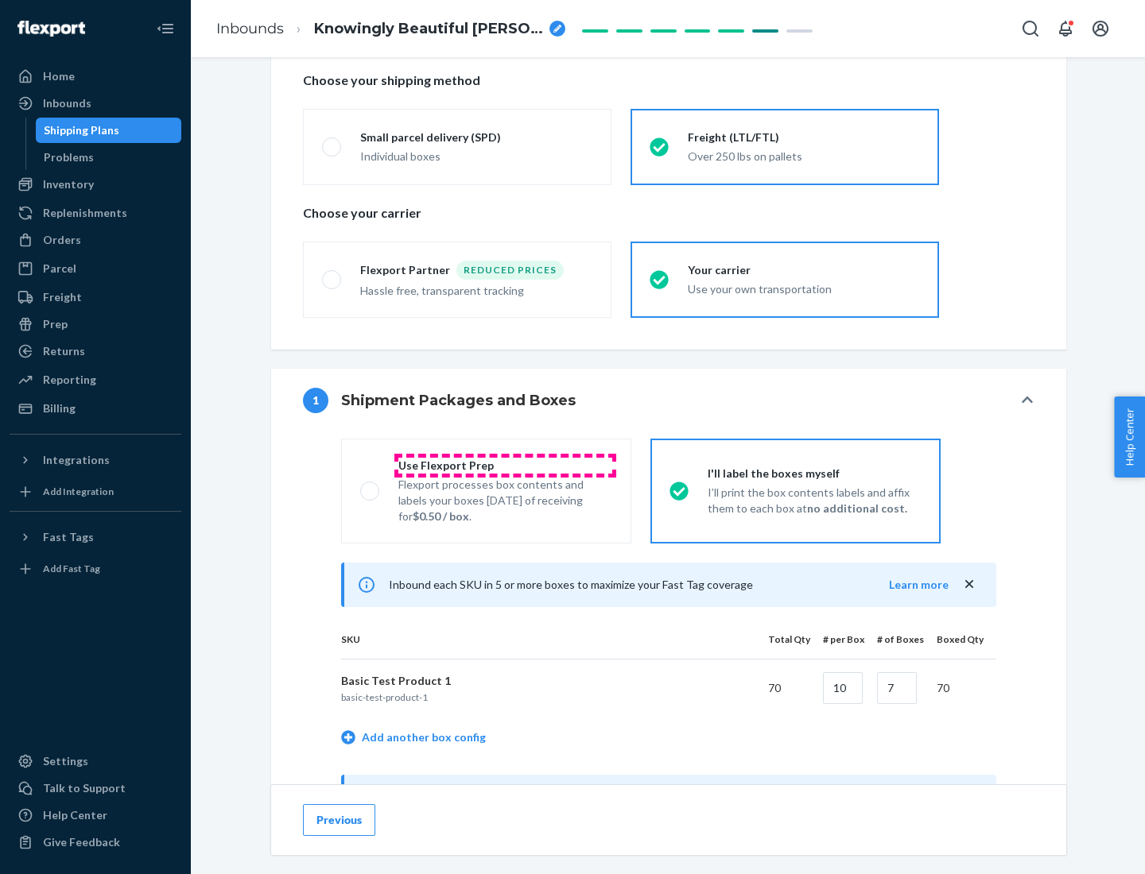
click at [505, 465] on div "Use Flexport Prep" at bounding box center [505, 466] width 214 height 16
click at [370, 486] on input "Use Flexport Prep Flexport processes box contents and labels your boxes [DATE] …" at bounding box center [365, 491] width 10 height 10
radio input "true"
radio input "false"
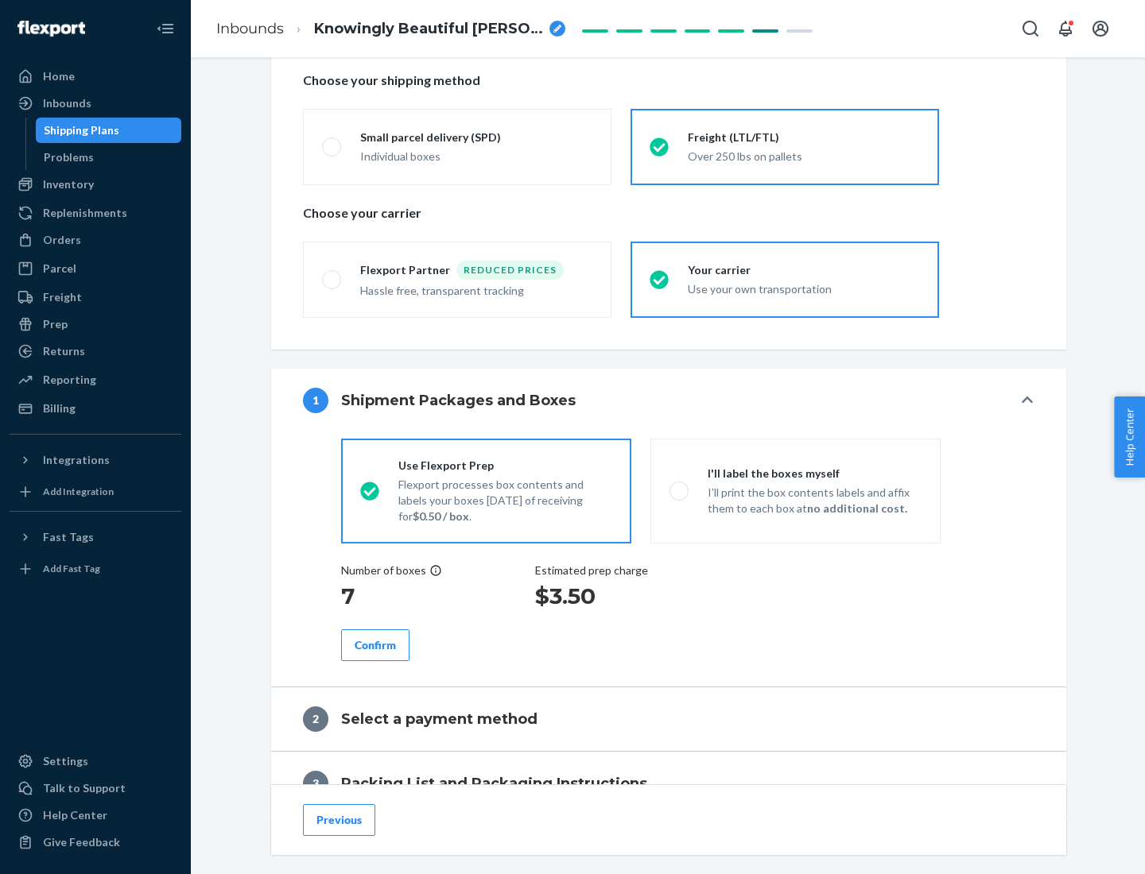
scroll to position [454, 0]
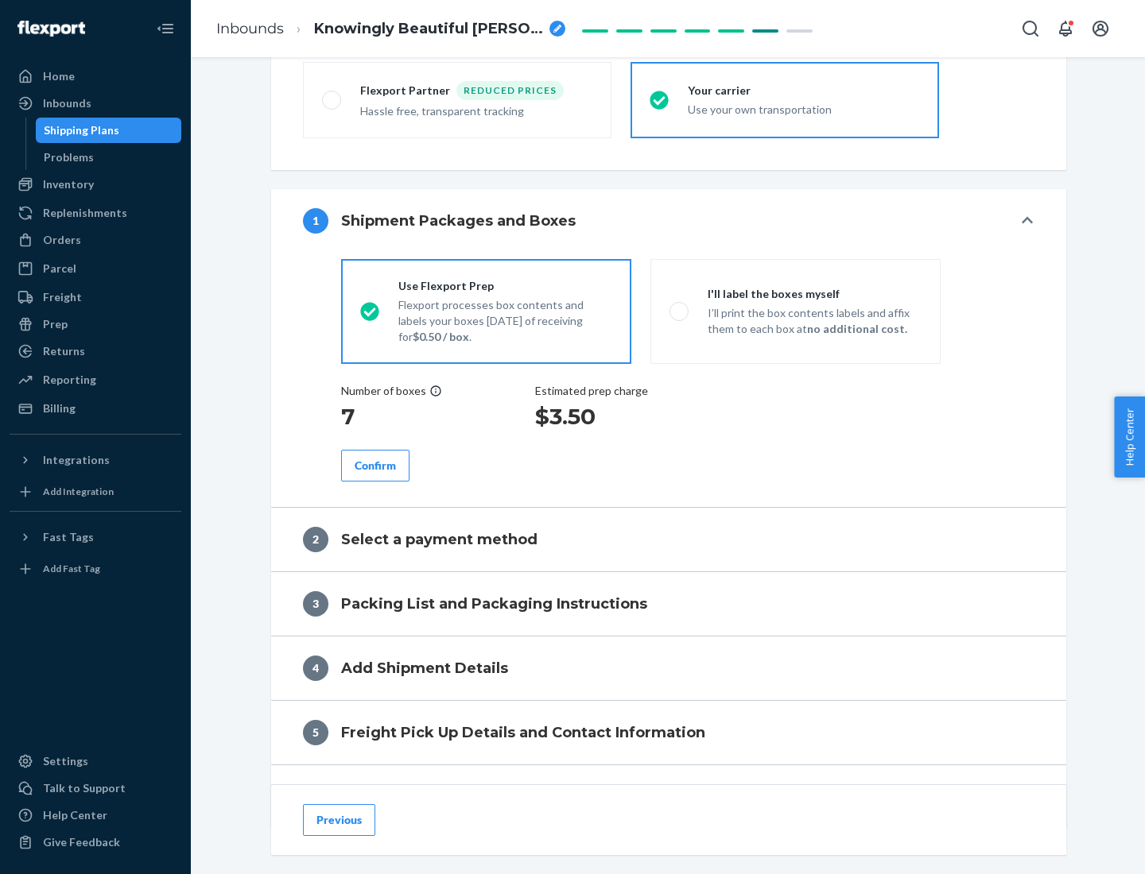
click at [375, 465] on div "Confirm" at bounding box center [375, 466] width 41 height 16
radio input "false"
